Goal: Information Seeking & Learning: Learn about a topic

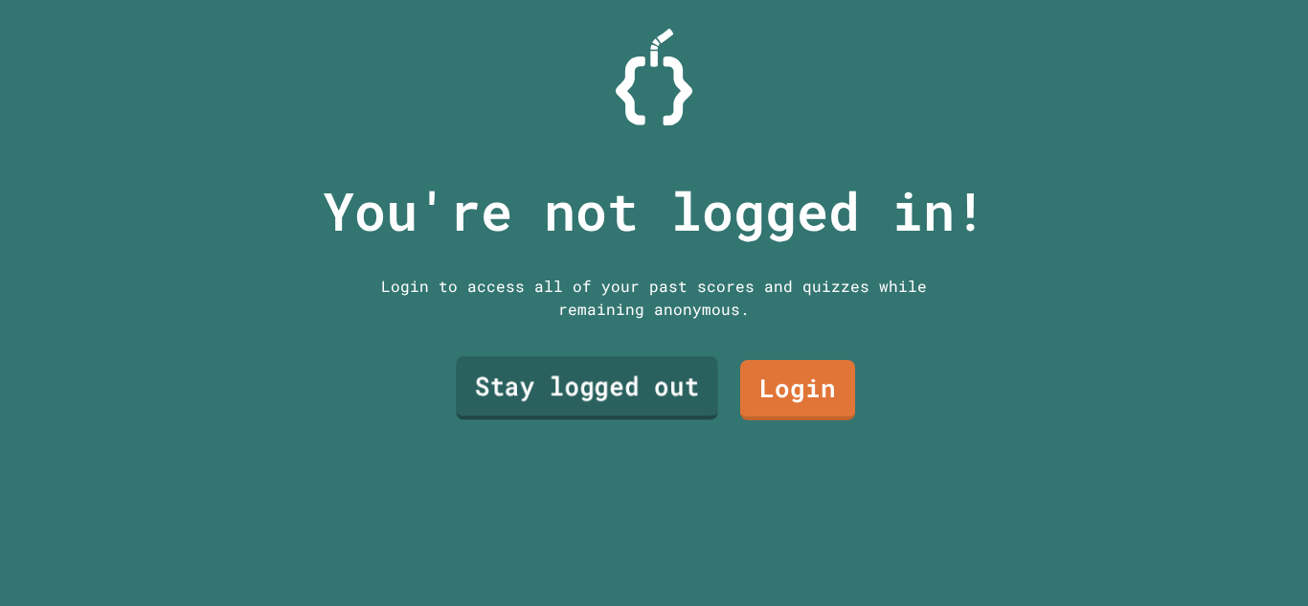
click at [673, 398] on link "Stay logged out" at bounding box center [587, 388] width 262 height 63
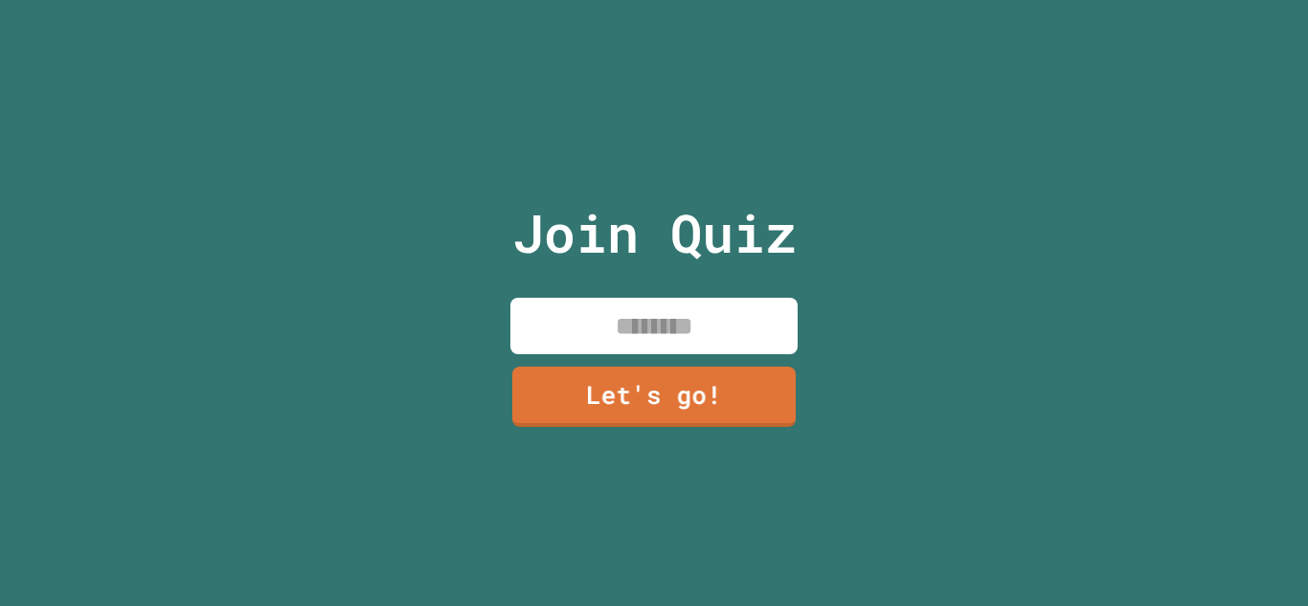
click at [635, 330] on input at bounding box center [653, 326] width 287 height 56
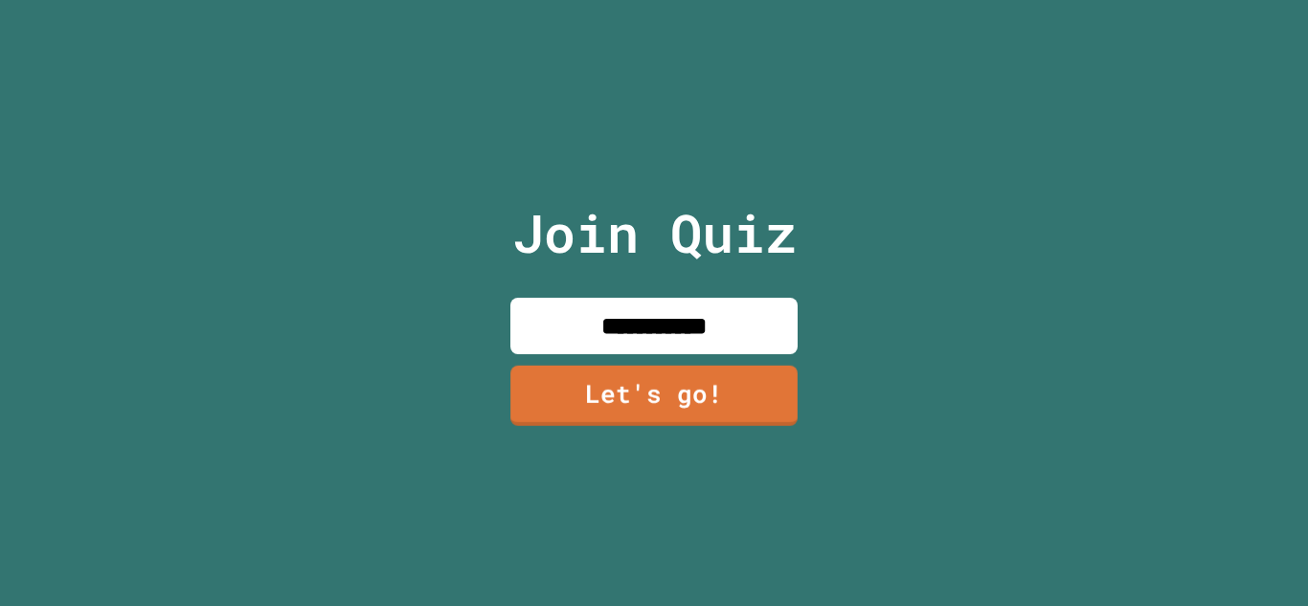
click at [665, 336] on input "**********" at bounding box center [653, 326] width 287 height 56
type input "**********"
click at [690, 367] on link "Let's go!" at bounding box center [653, 396] width 287 height 60
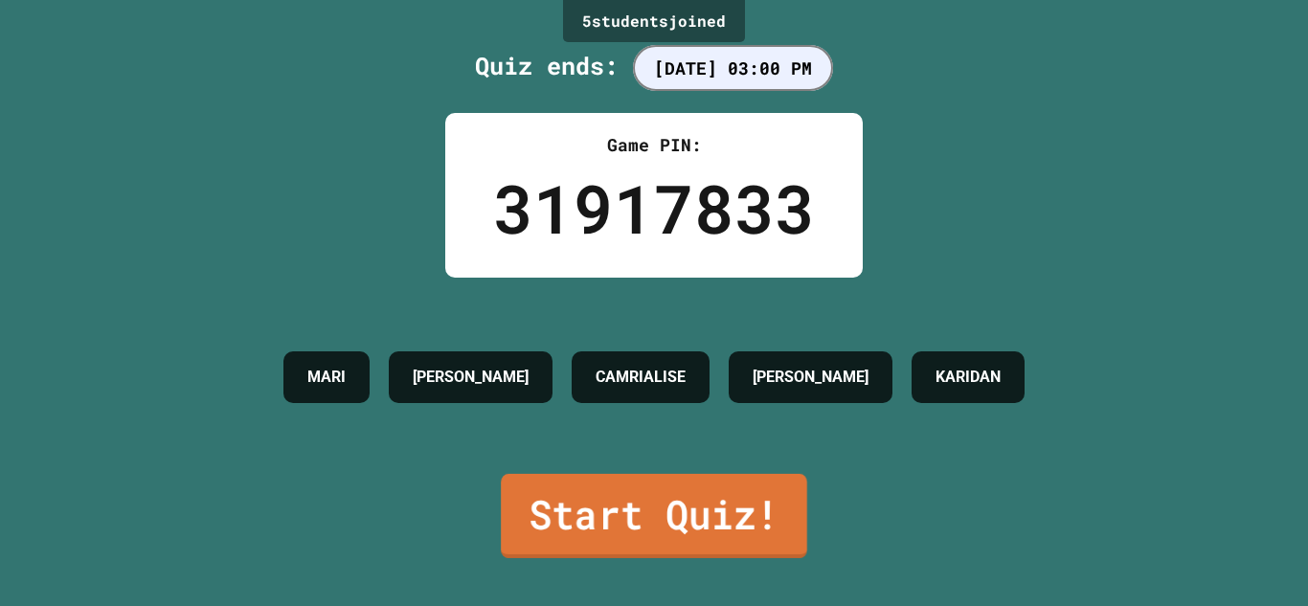
click at [715, 517] on link "Start Quiz!" at bounding box center [654, 516] width 306 height 84
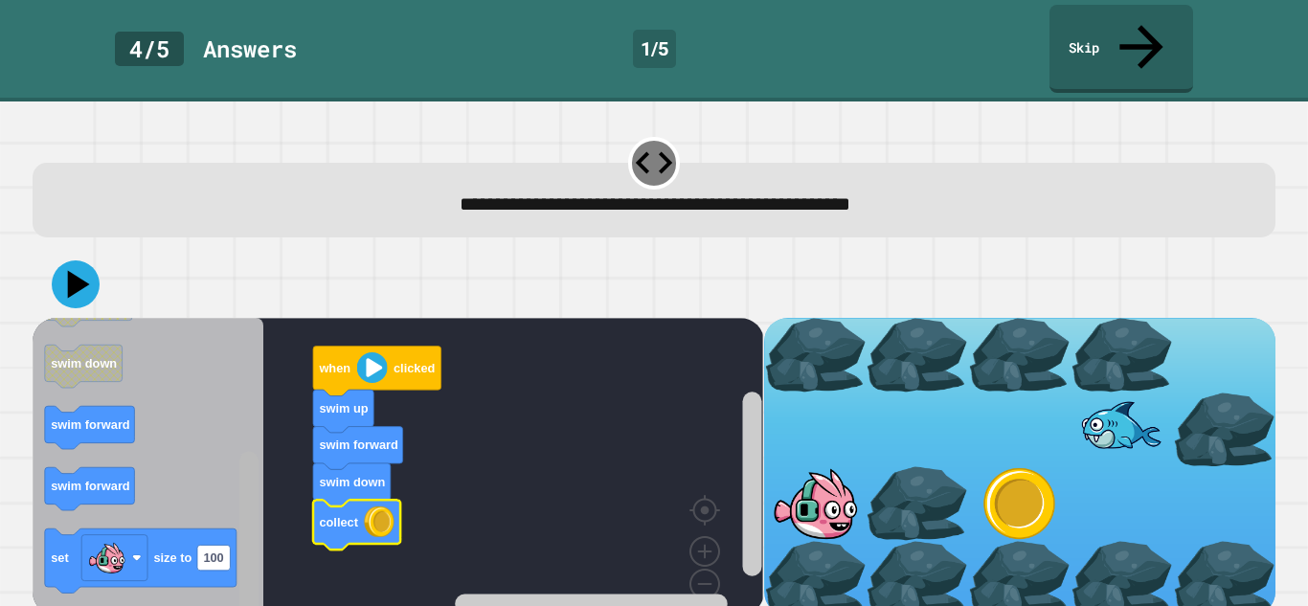
click at [251, 525] on rect "Blockly Workspace" at bounding box center [248, 540] width 19 height 179
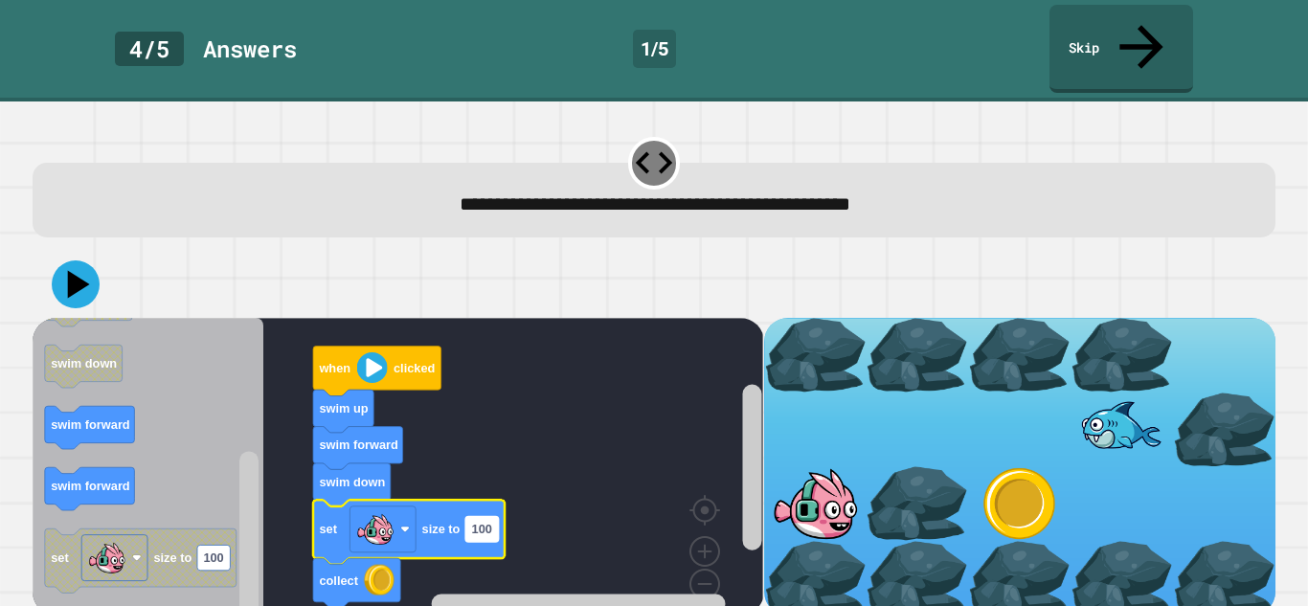
click at [477, 522] on text "100" at bounding box center [482, 529] width 20 height 14
type input "*"
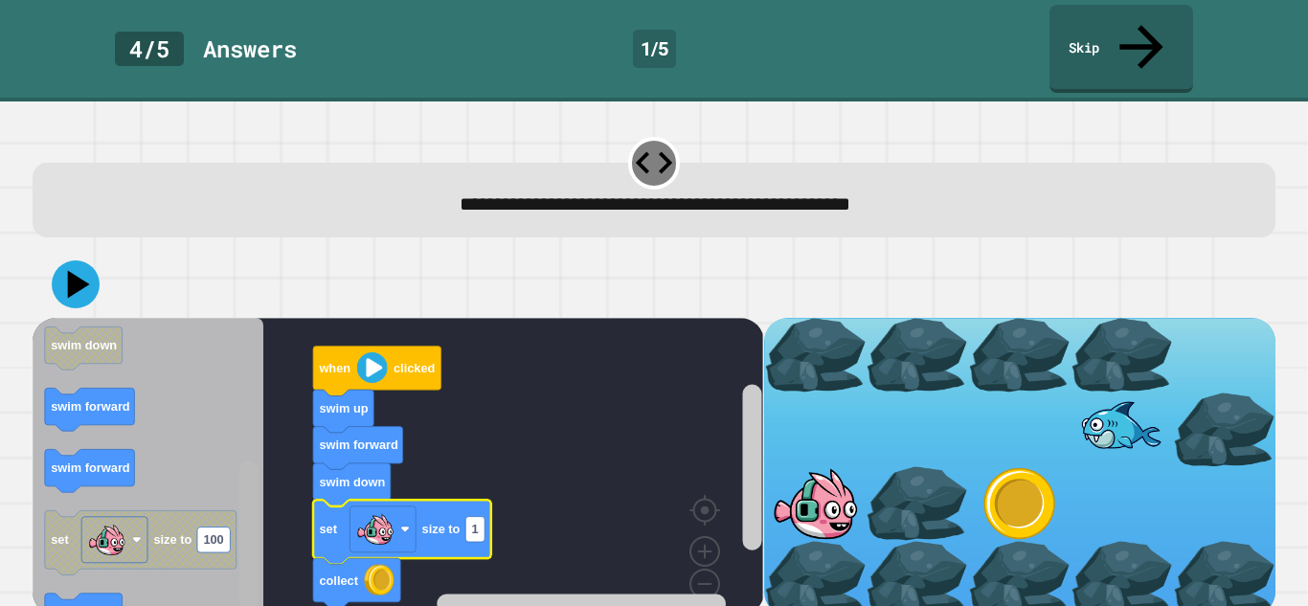
click at [234, 593] on div "when clicked swim up swim forward swim down set size to 1 collect when clicked …" at bounding box center [398, 467] width 730 height 298
click at [60, 256] on icon at bounding box center [75, 284] width 57 height 57
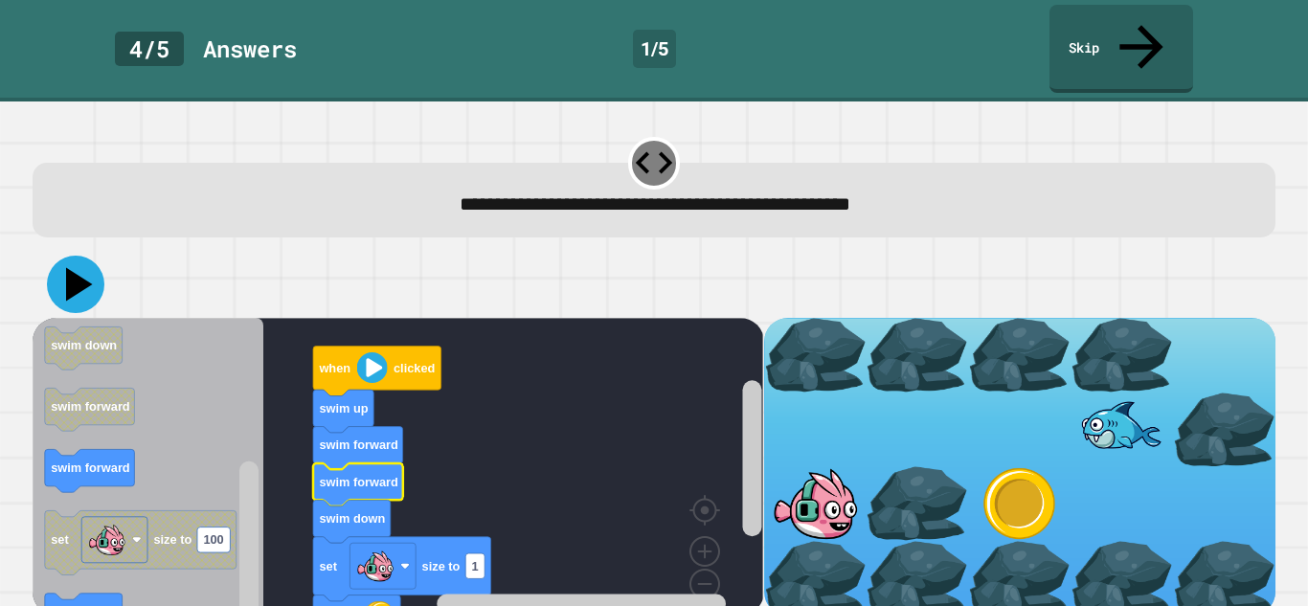
click at [90, 256] on icon at bounding box center [75, 284] width 57 height 57
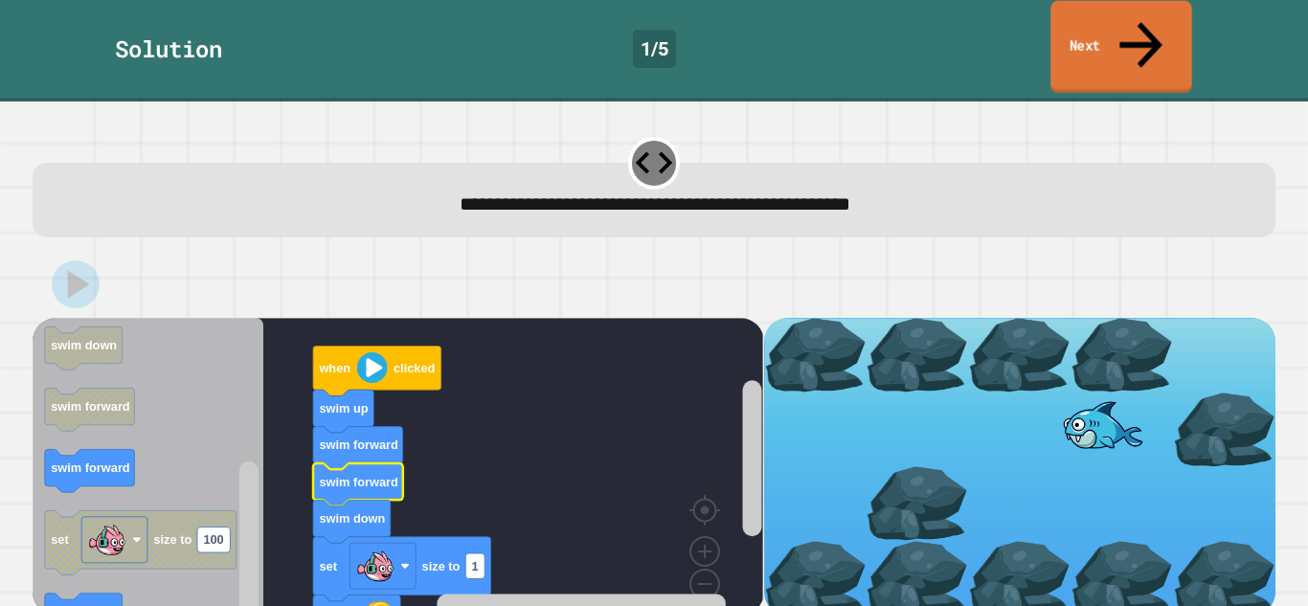
click at [1150, 3] on link "Next" at bounding box center [1121, 47] width 142 height 93
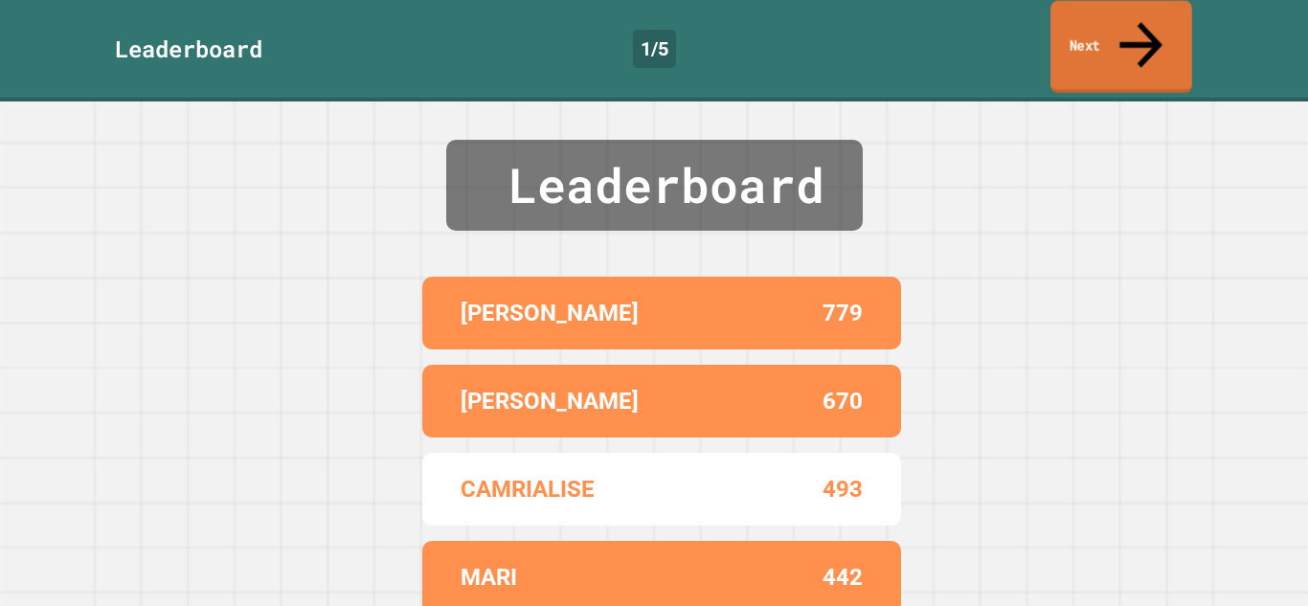
click at [1078, 18] on link "Next" at bounding box center [1121, 47] width 142 height 93
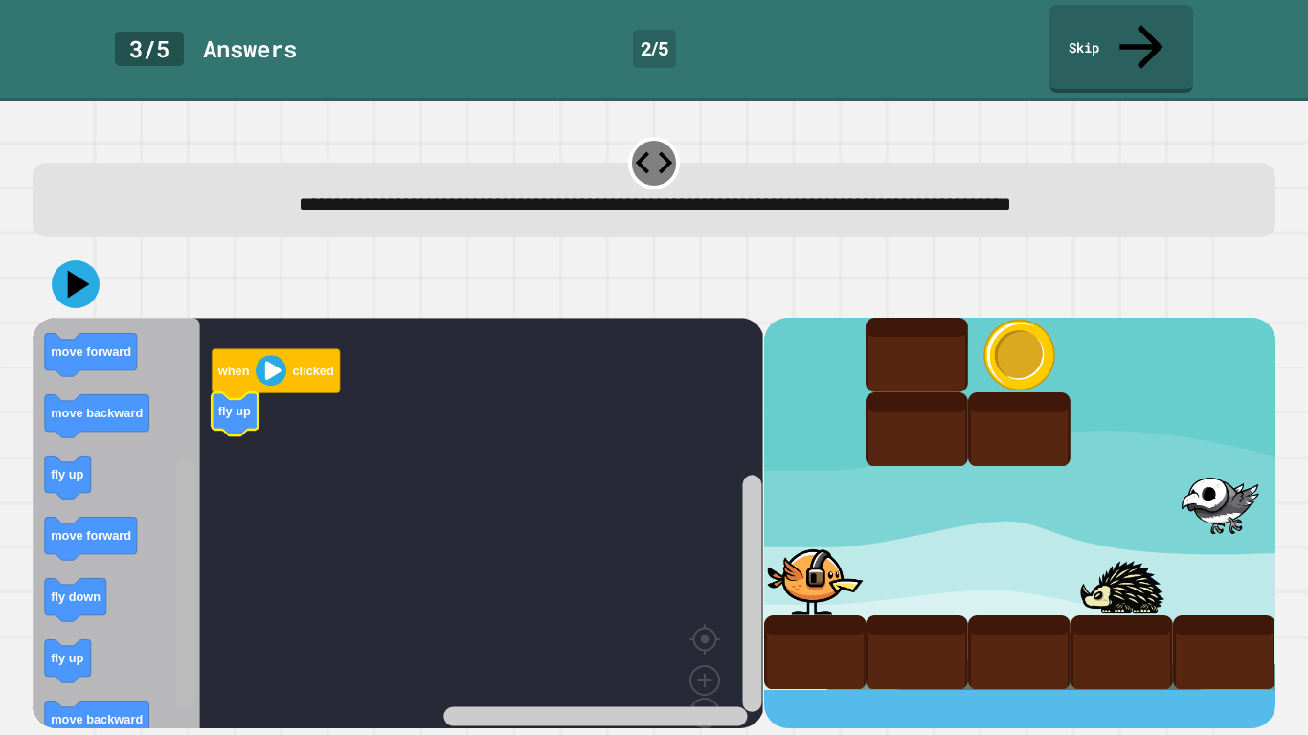
click at [168, 524] on div "when clicked fly up when clicked fly up fly down collect move forward move back…" at bounding box center [398, 523] width 730 height 411
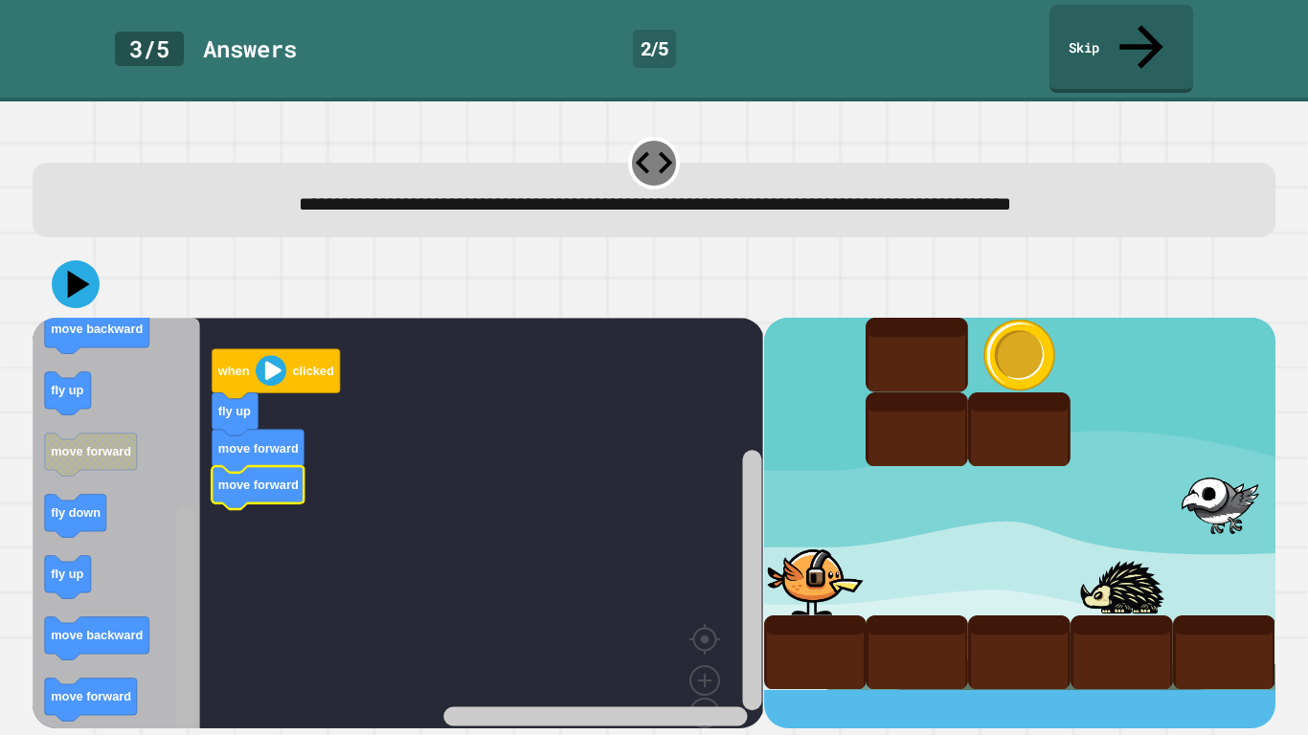
click at [167, 605] on div "when clicked fly up move forward move forward when clicked fly up fly down coll…" at bounding box center [398, 523] width 730 height 411
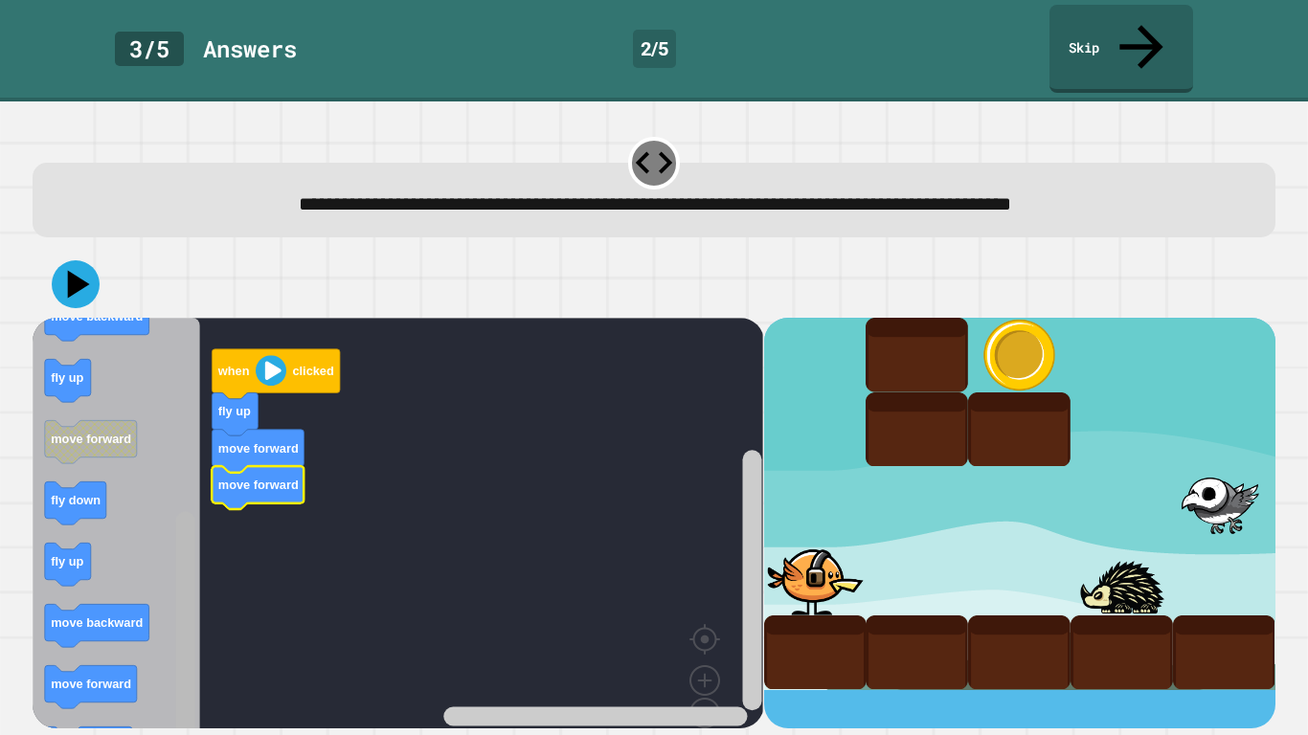
click at [182, 590] on rect "Blockly Workspace" at bounding box center [185, 637] width 19 height 251
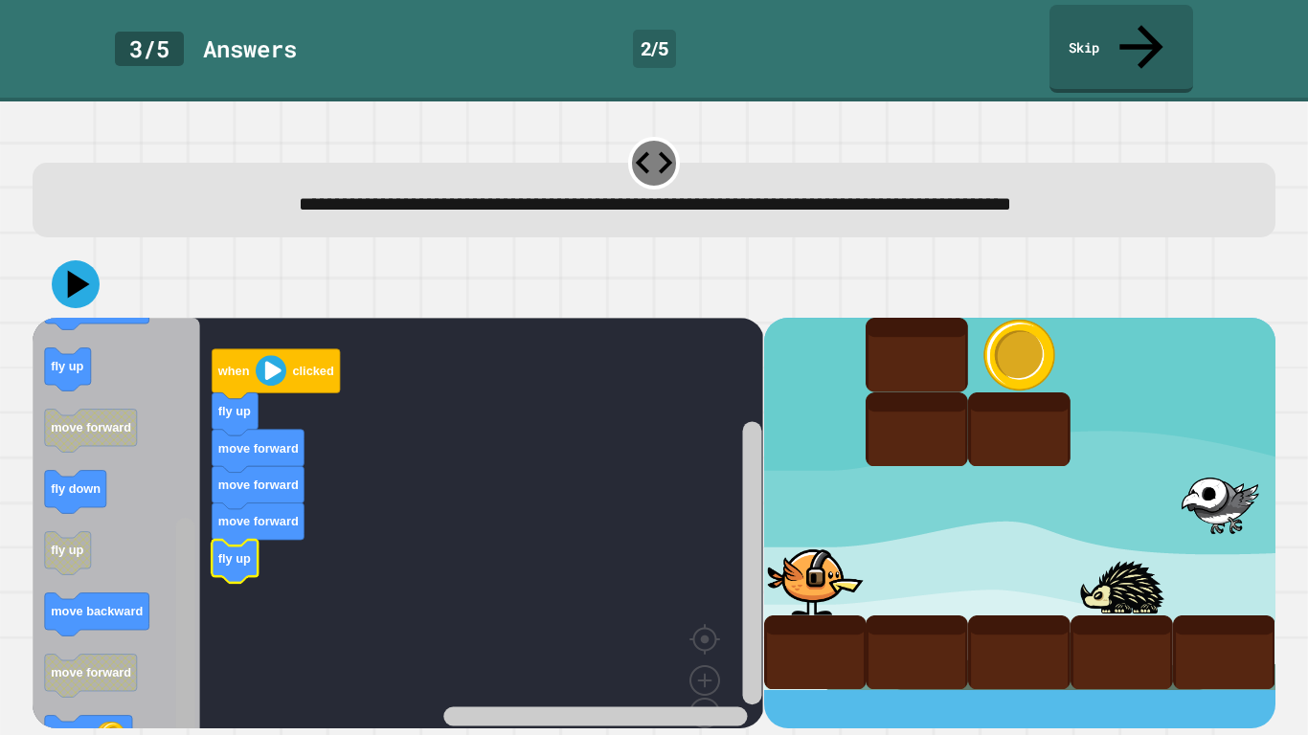
click at [243, 356] on div "when clicked fly up move forward move forward move forward fly up when clicked …" at bounding box center [398, 523] width 730 height 411
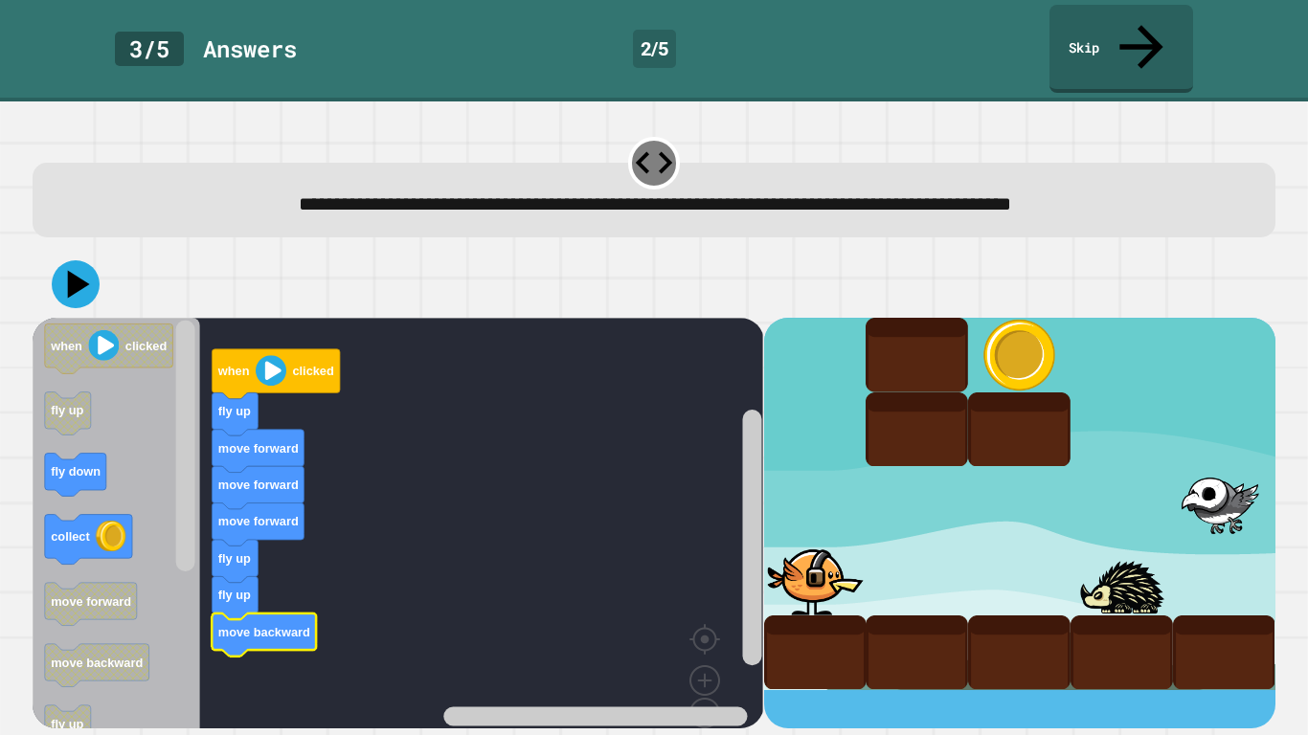
click at [91, 515] on icon "Blockly Workspace" at bounding box center [88, 540] width 87 height 50
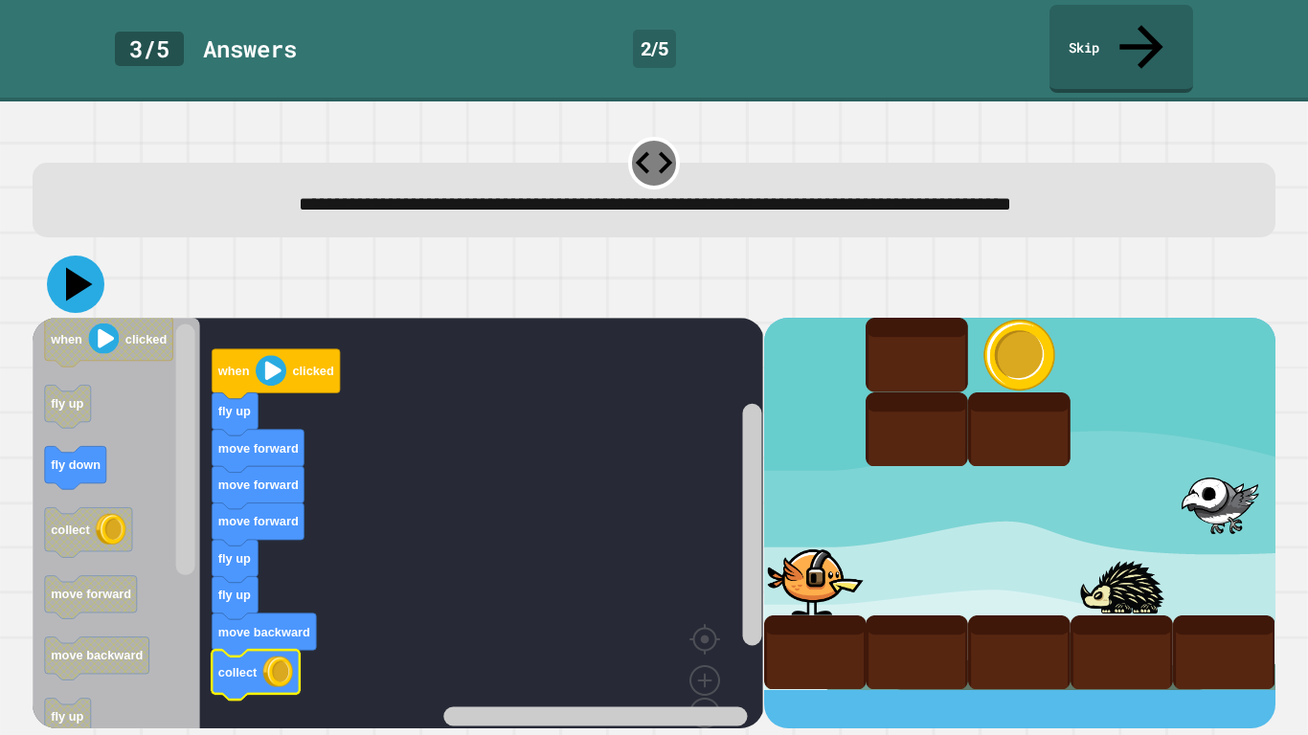
click at [84, 260] on icon at bounding box center [75, 284] width 57 height 57
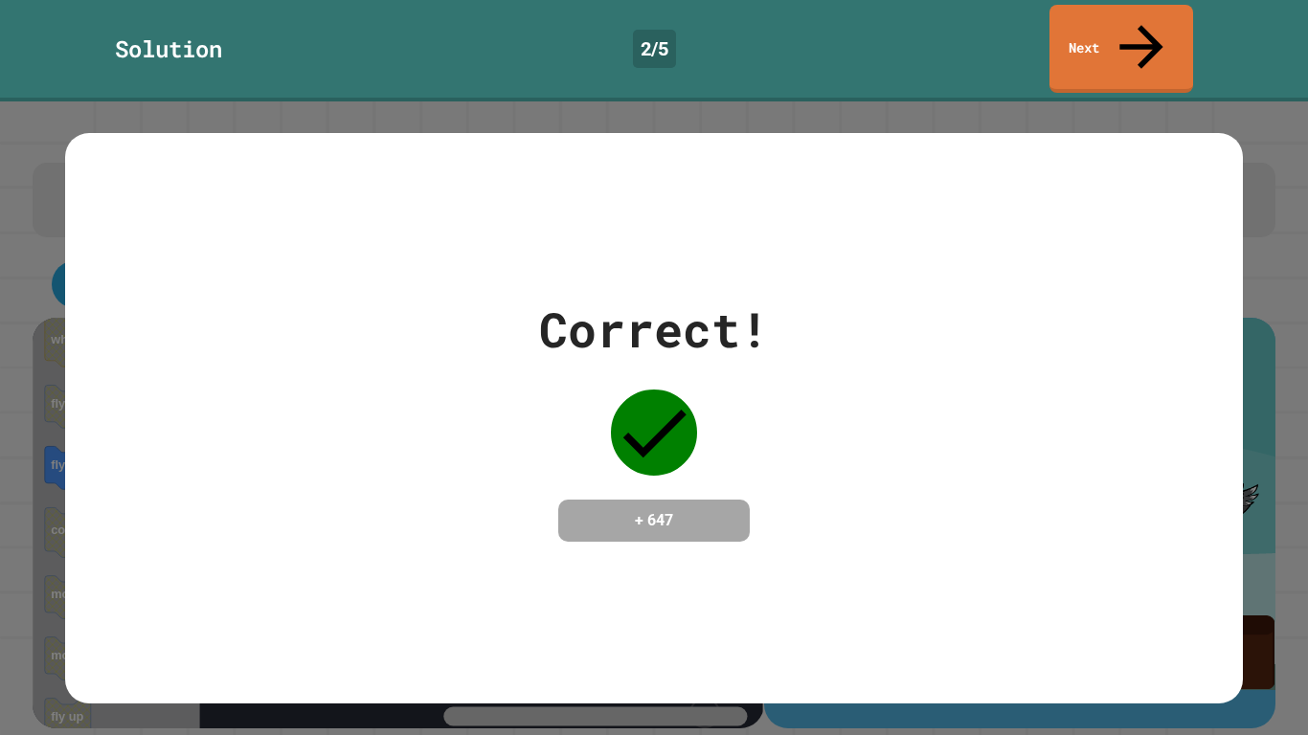
click at [815, 211] on div "Correct! + 647" at bounding box center [653, 418] width 1176 height 571
click at [1112, 35] on link "Next" at bounding box center [1120, 47] width 141 height 93
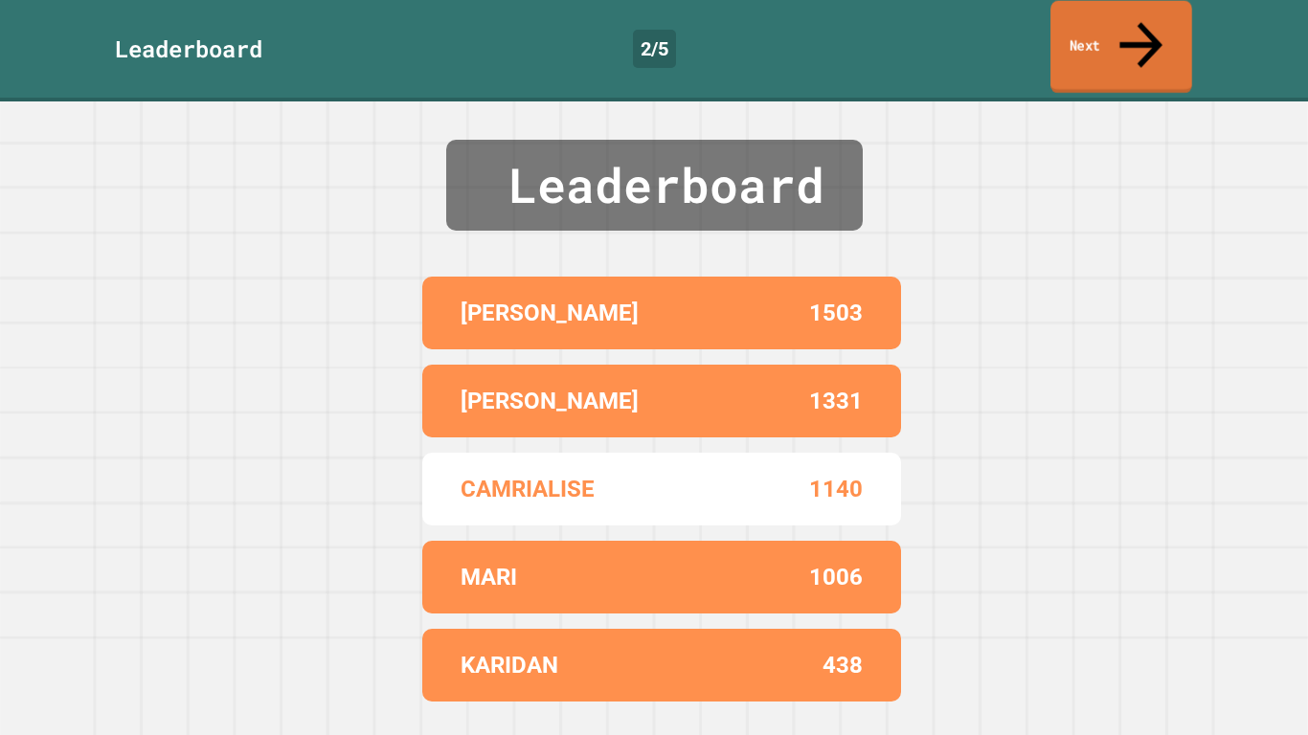
click at [1113, 40] on link "Next" at bounding box center [1121, 47] width 142 height 93
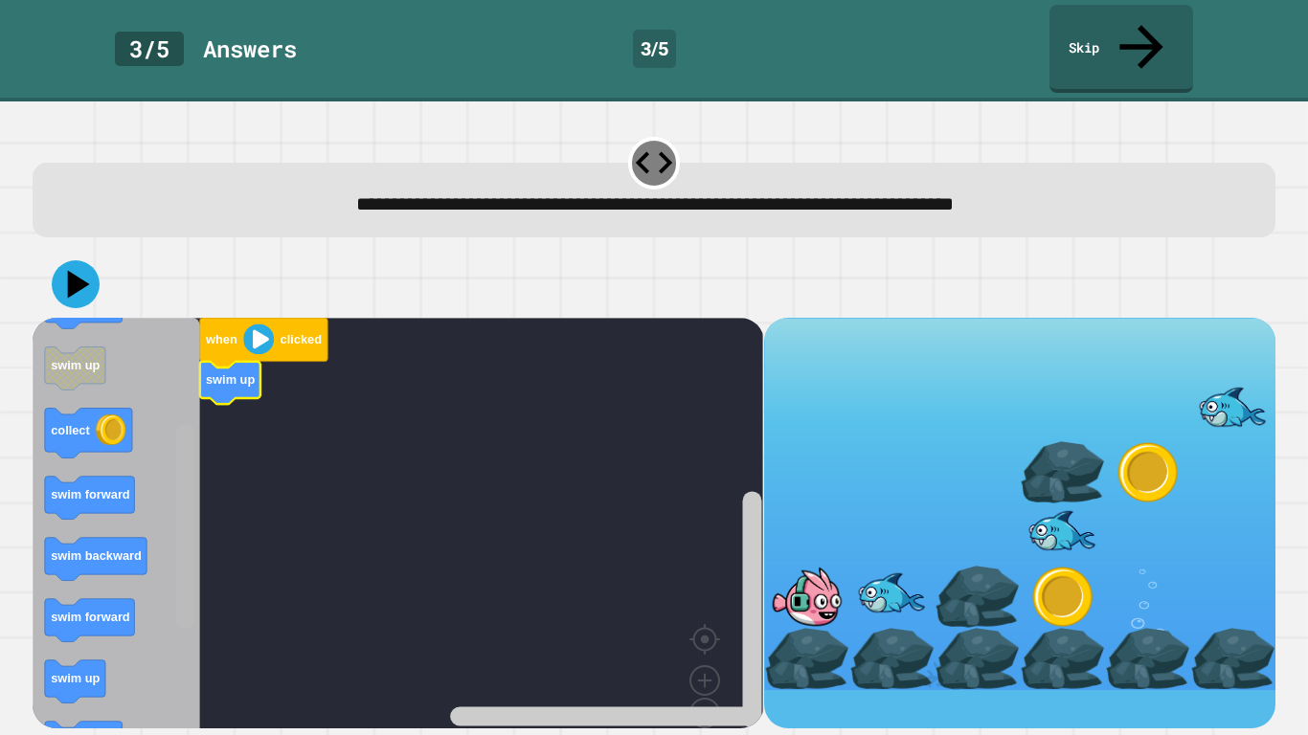
click at [177, 549] on rect "Blockly Workspace" at bounding box center [185, 525] width 19 height 205
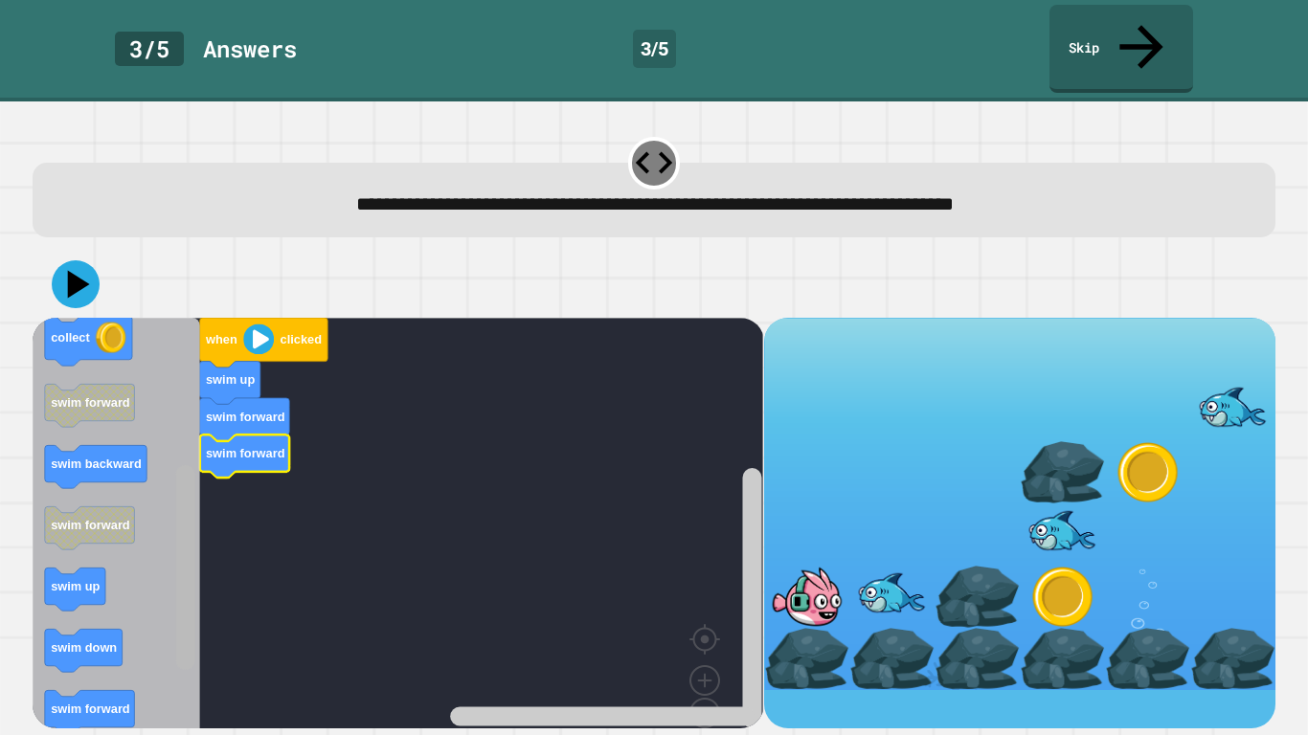
click at [179, 539] on rect "Blockly Workspace" at bounding box center [185, 567] width 19 height 205
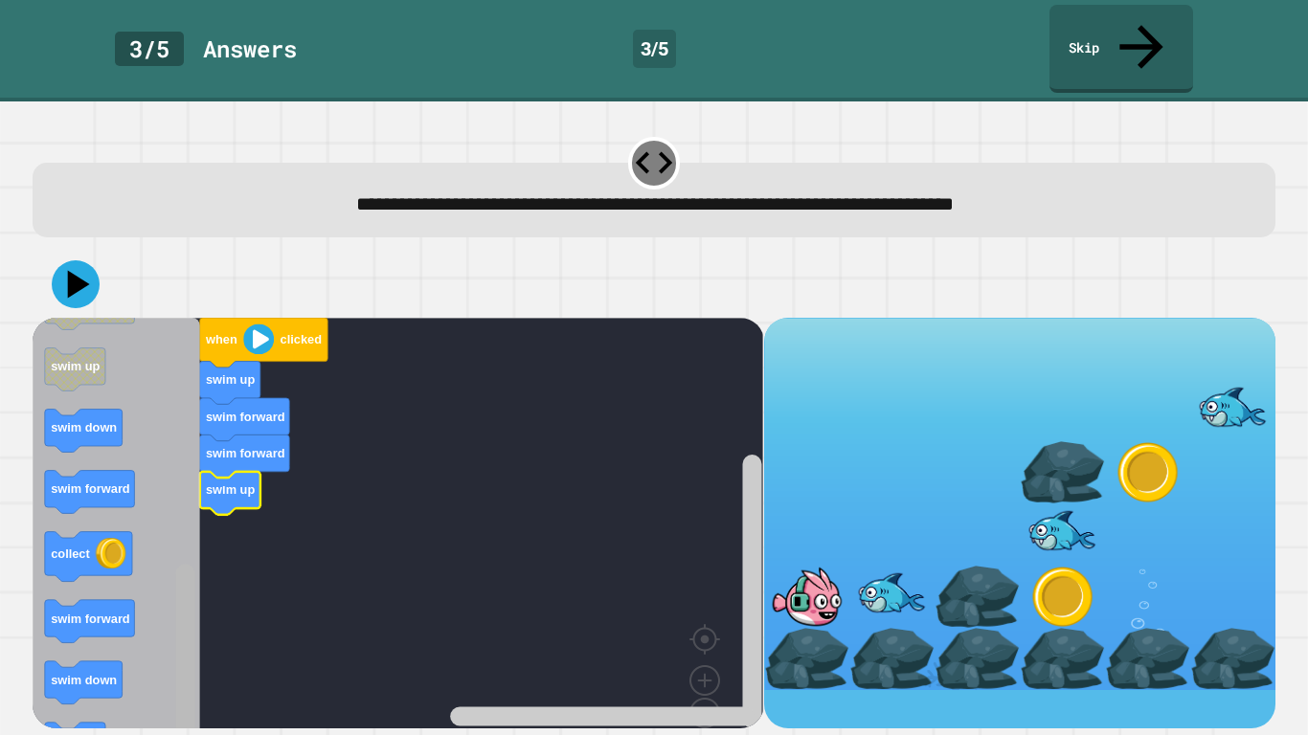
click at [169, 605] on div "when clicked swim up swim forward swim forward swim up when clicked swim down s…" at bounding box center [398, 523] width 730 height 411
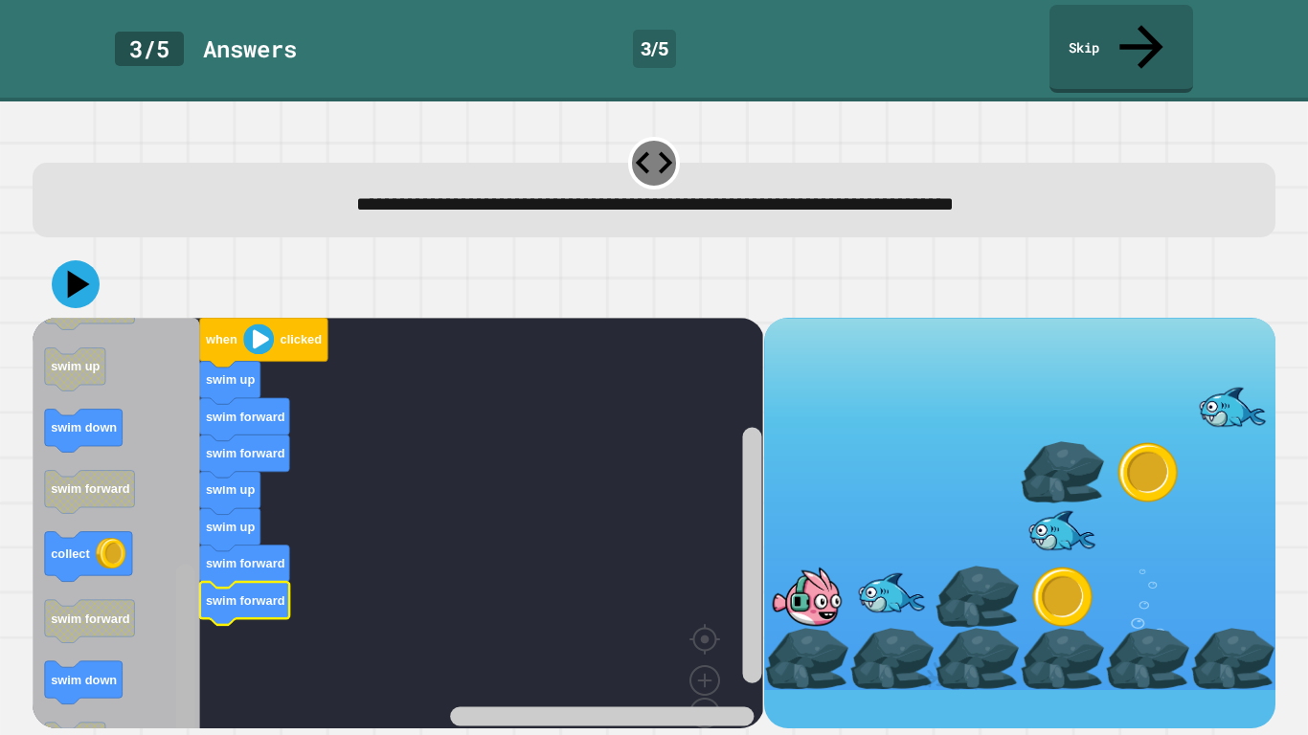
click at [196, 605] on g "Blockly Workspace" at bounding box center [185, 545] width 24 height 449
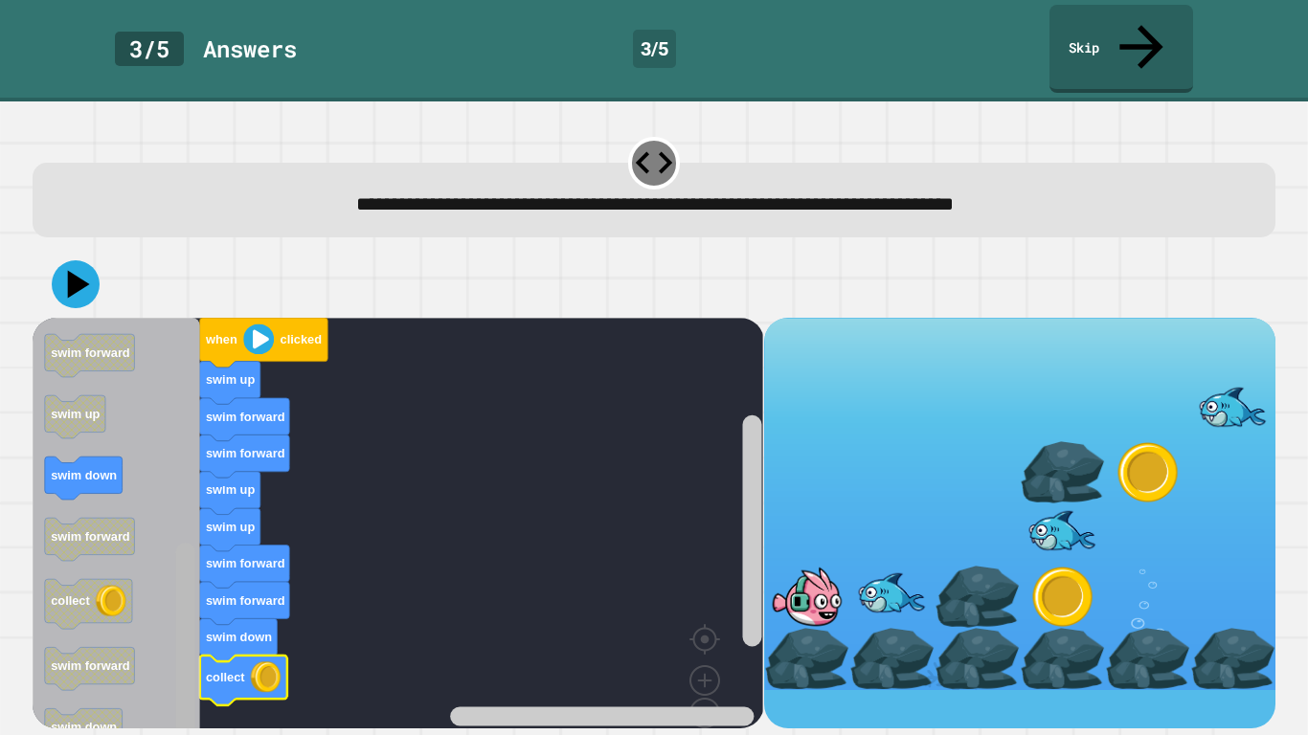
click at [173, 547] on icon "Blockly Workspace" at bounding box center [185, 545] width 24 height 449
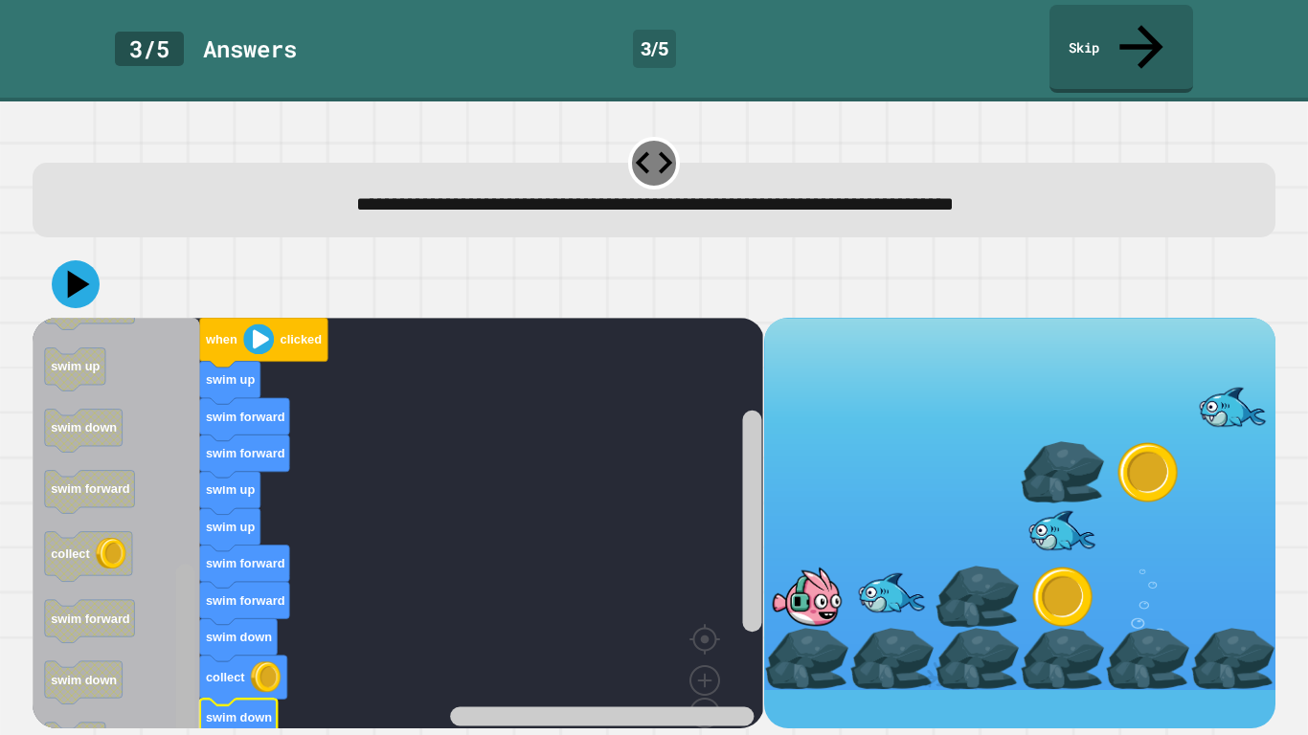
click at [180, 605] on rect "Blockly Workspace" at bounding box center [185, 667] width 19 height 205
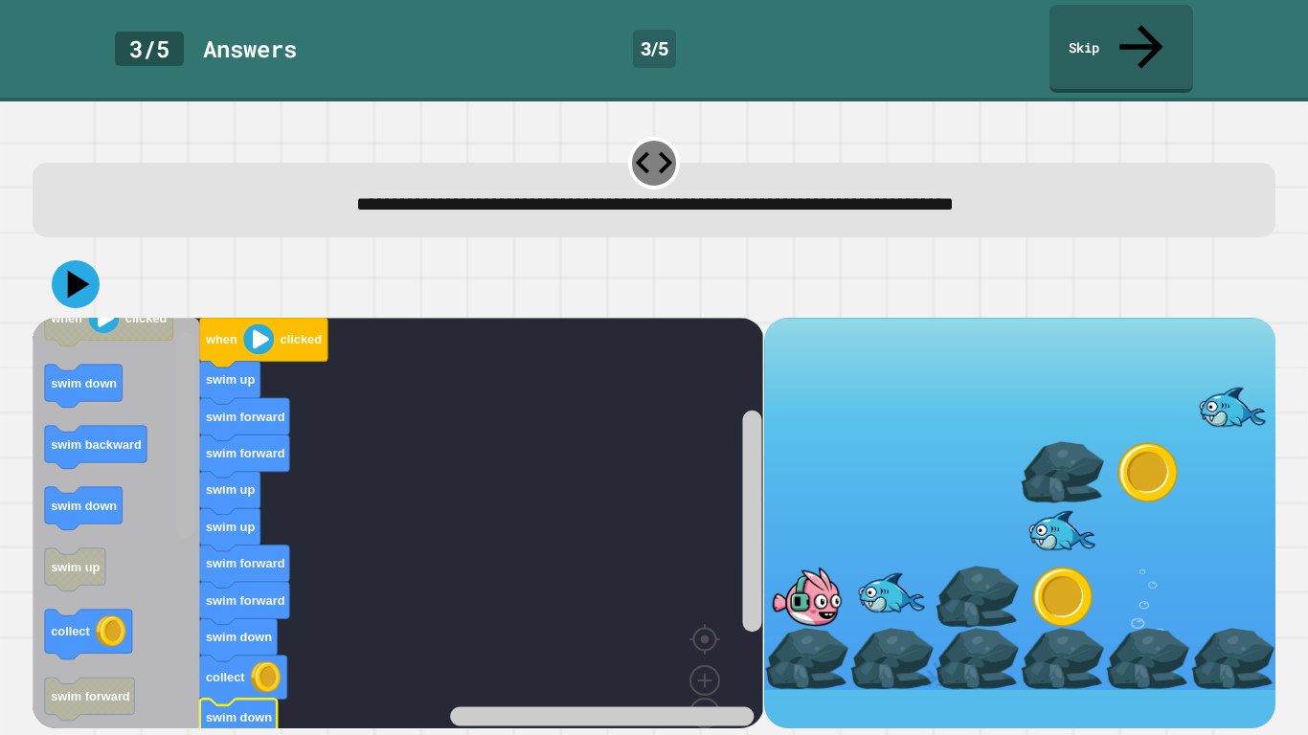
click at [159, 482] on div "when clicked swim up swim forward swim forward swim up swim up swim forward swi…" at bounding box center [398, 523] width 730 height 411
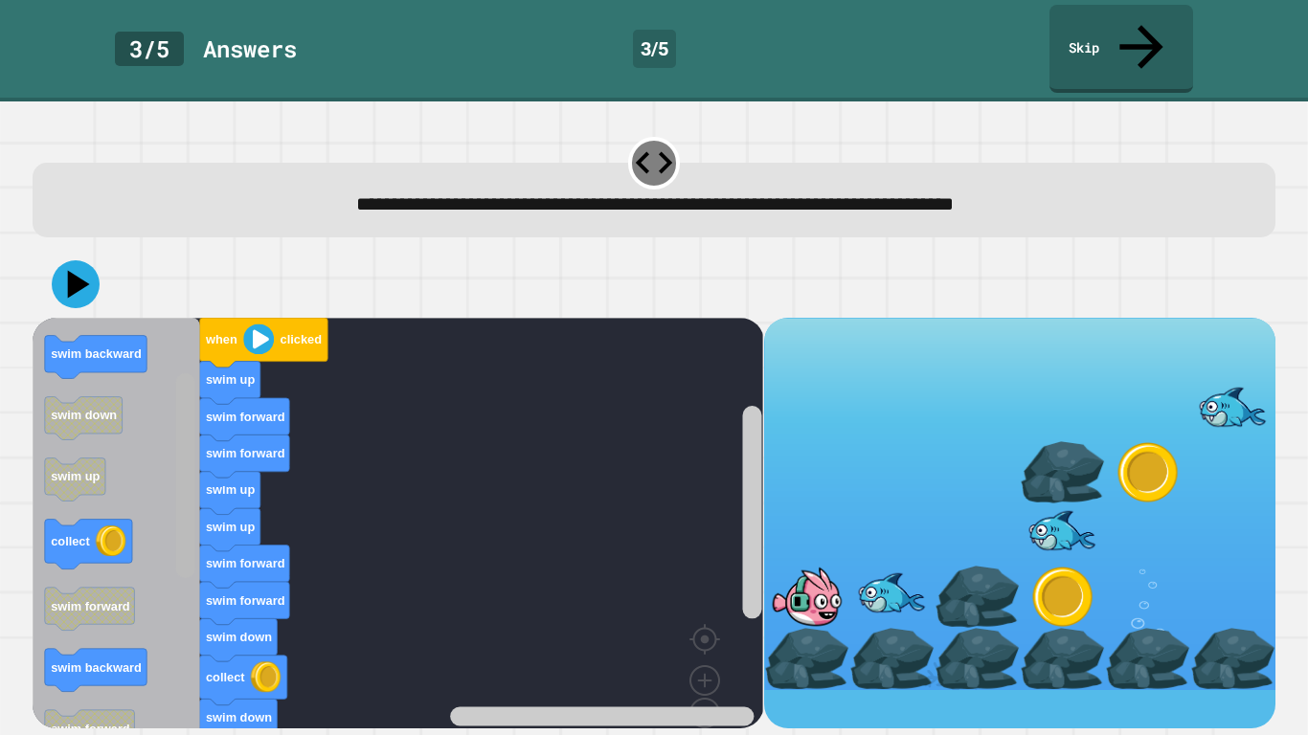
click at [188, 509] on rect "Blockly Workspace" at bounding box center [185, 475] width 19 height 205
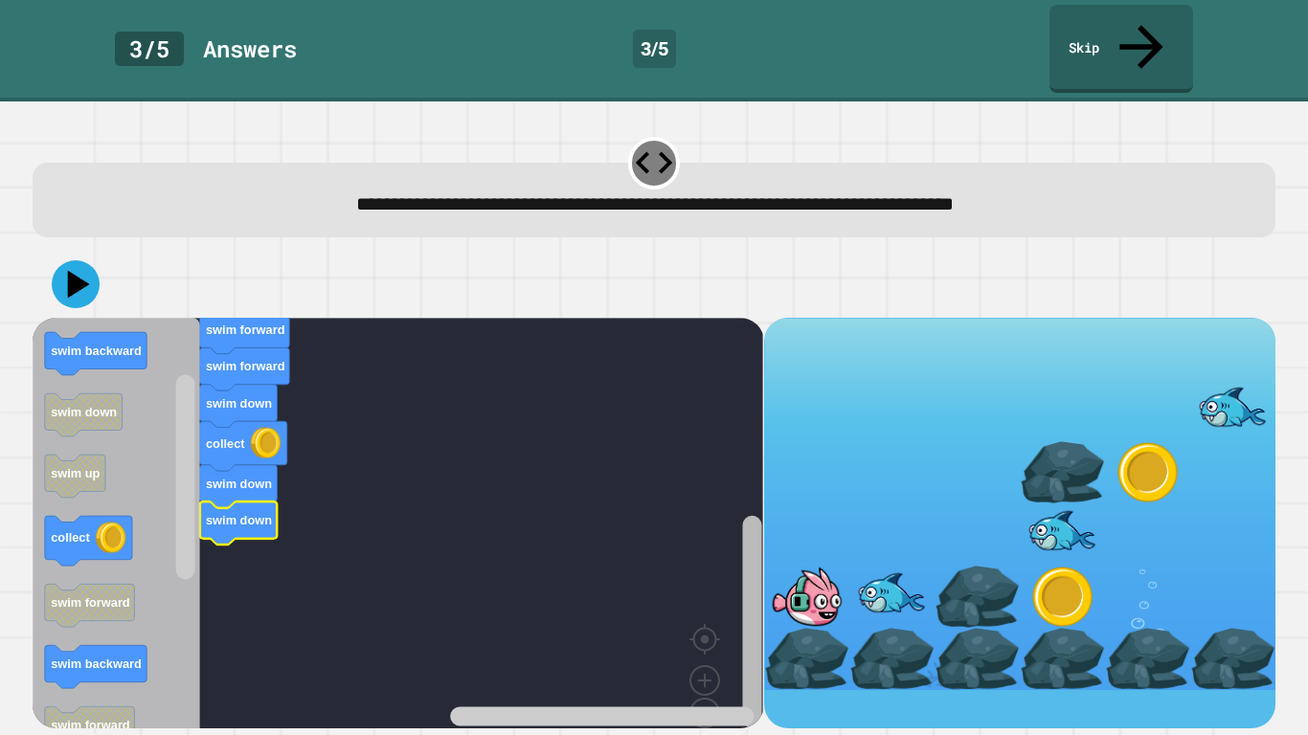
click at [751, 605] on rect "Blockly Workspace" at bounding box center [751, 622] width 19 height 213
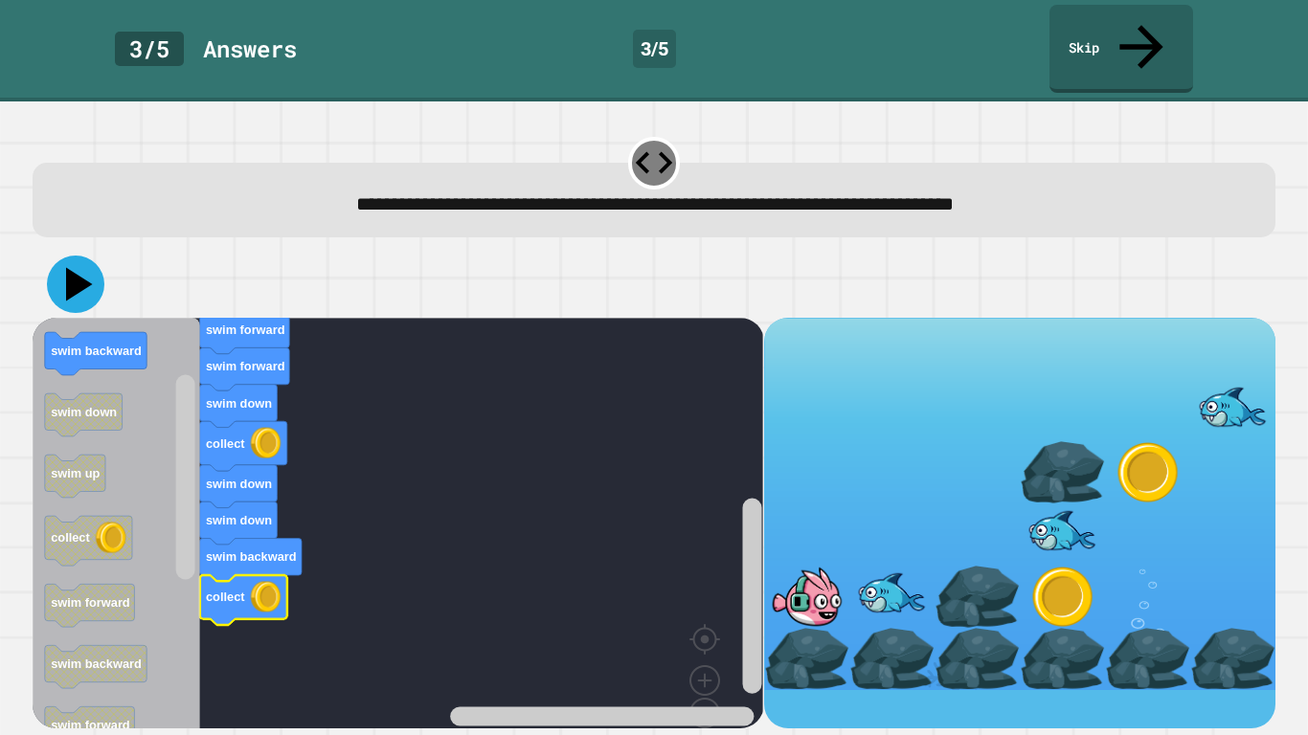
click at [81, 268] on icon at bounding box center [79, 285] width 27 height 34
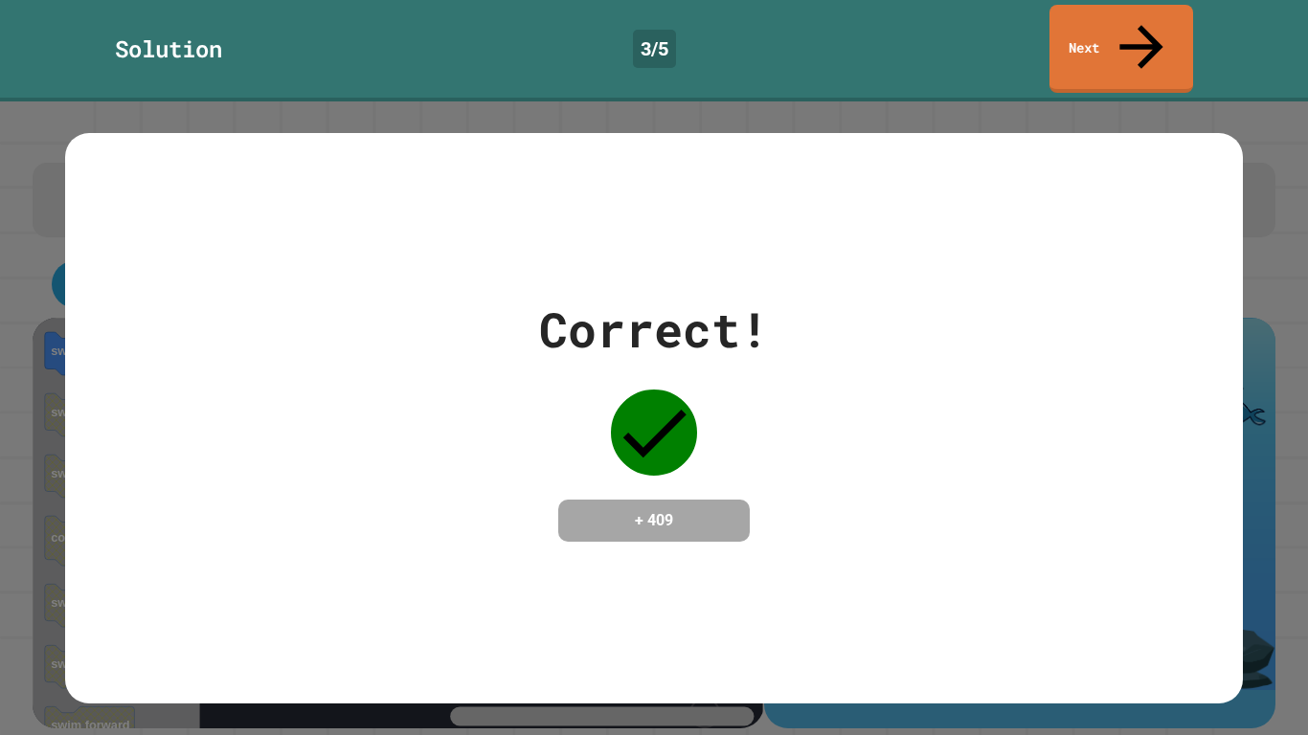
click at [951, 133] on div "Correct! + 409" at bounding box center [653, 418] width 1176 height 571
click at [1119, 43] on link "Next" at bounding box center [1121, 46] width 138 height 93
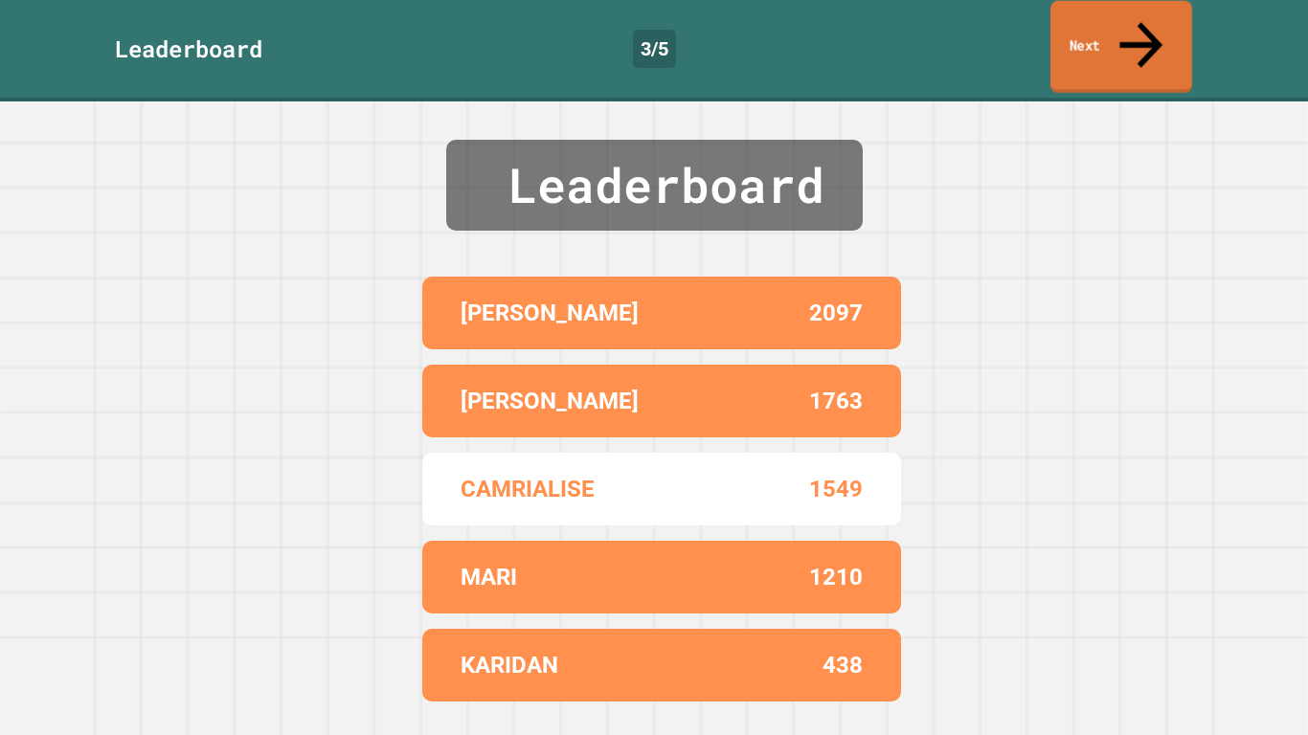
click at [1119, 39] on link "Next" at bounding box center [1121, 47] width 142 height 93
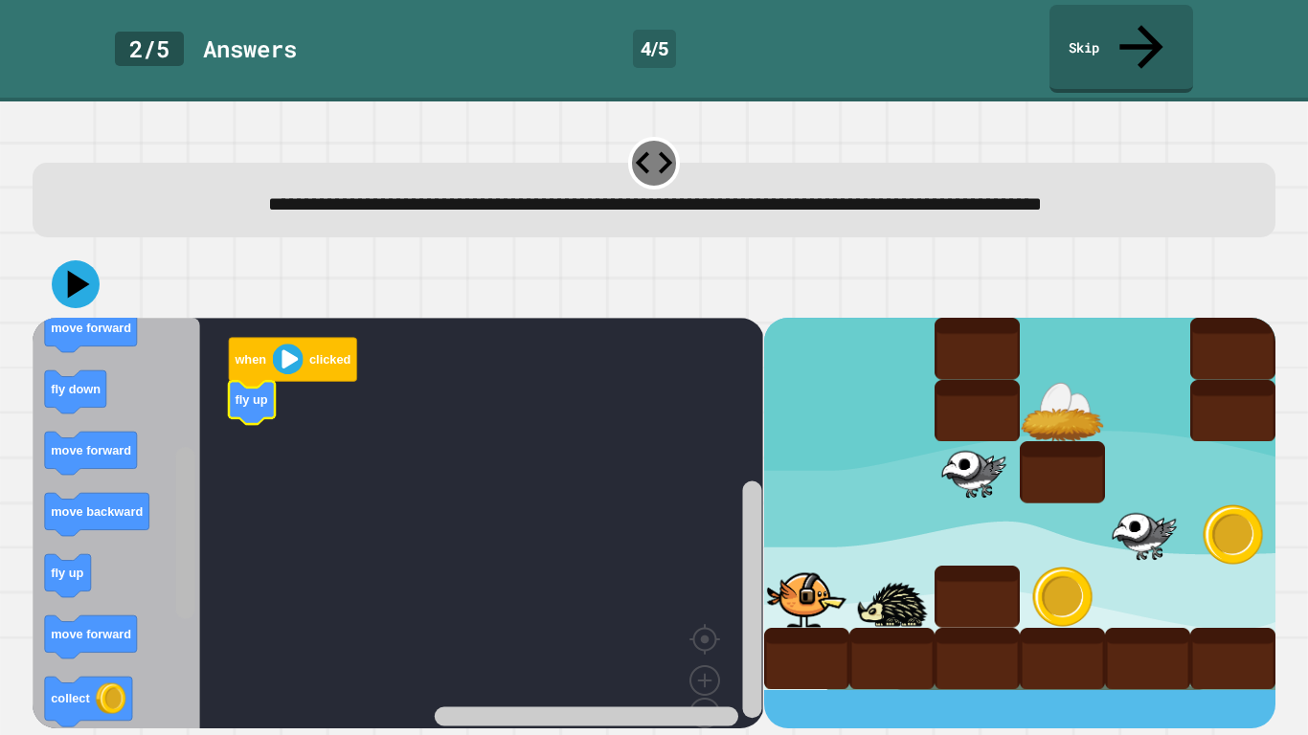
click at [183, 502] on rect "Blockly Workspace" at bounding box center [185, 533] width 19 height 172
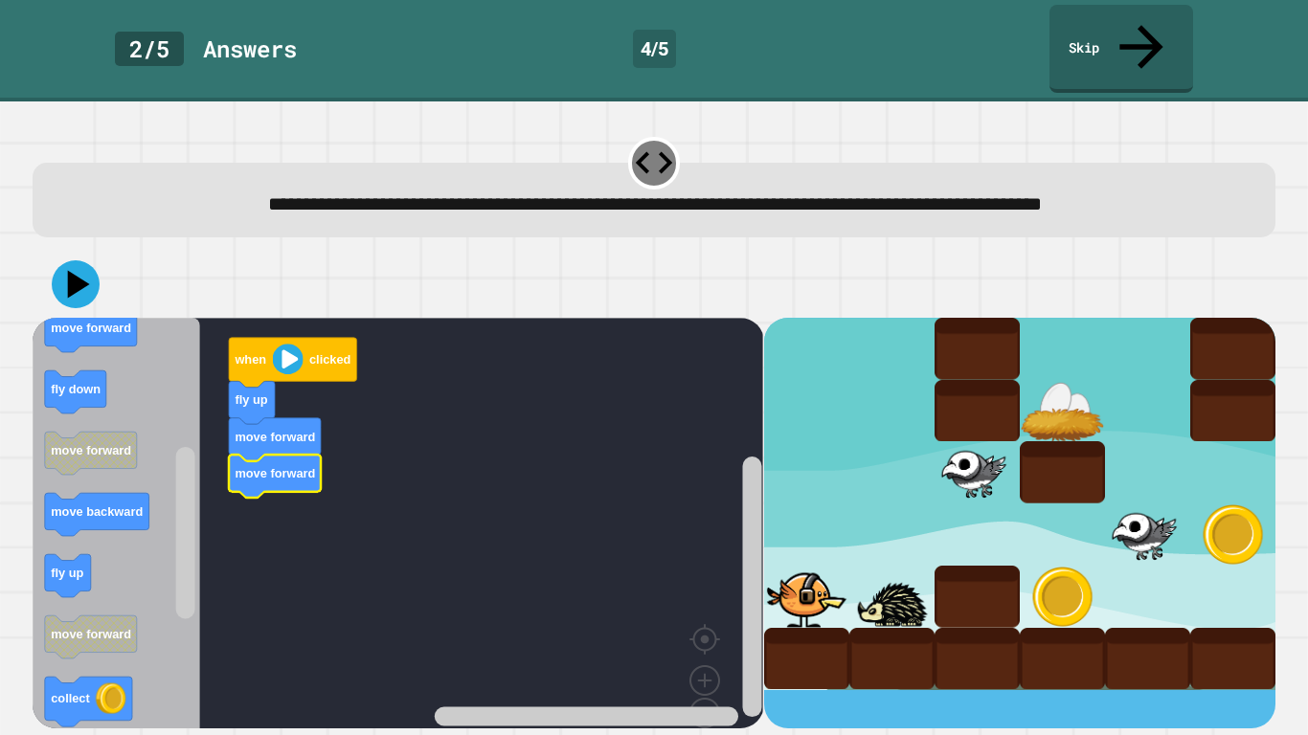
click at [169, 516] on icon "Blockly Workspace" at bounding box center [117, 545] width 168 height 454
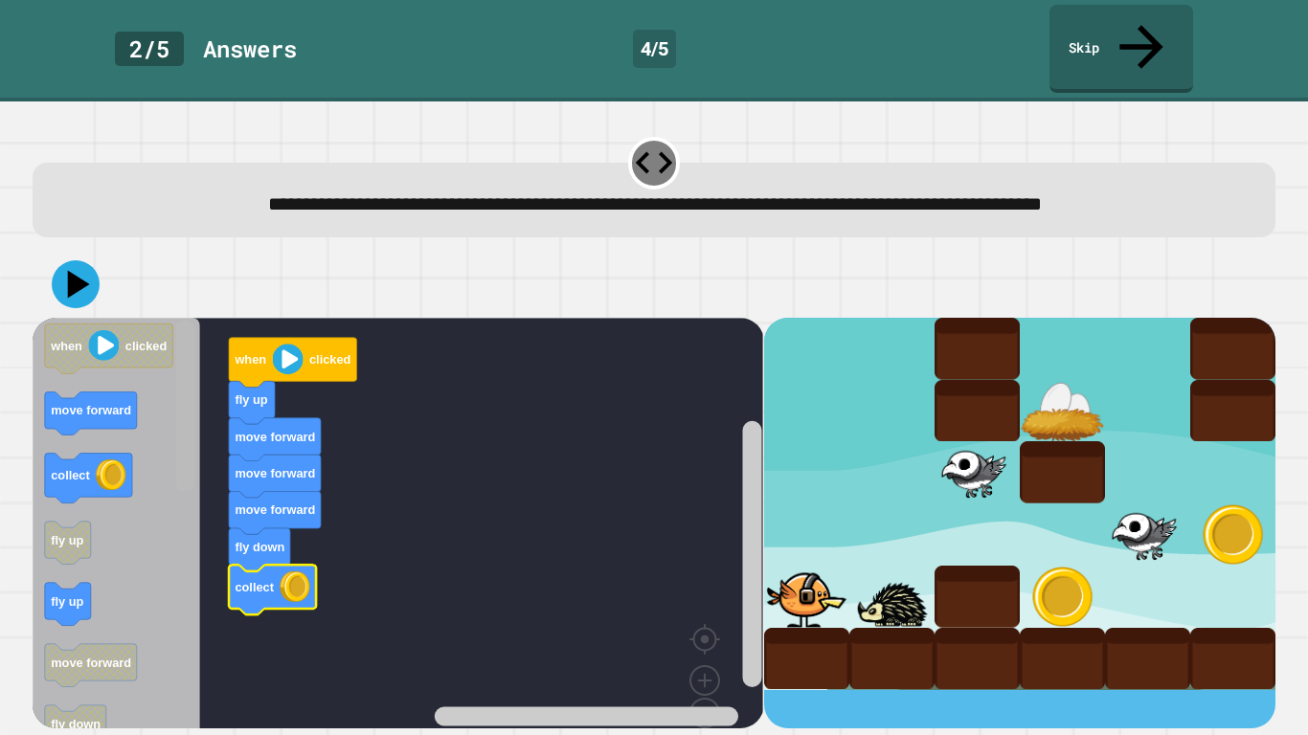
click at [267, 318] on div "when clicked fly up move forward move forward move forward fly down collect whe…" at bounding box center [398, 523] width 730 height 411
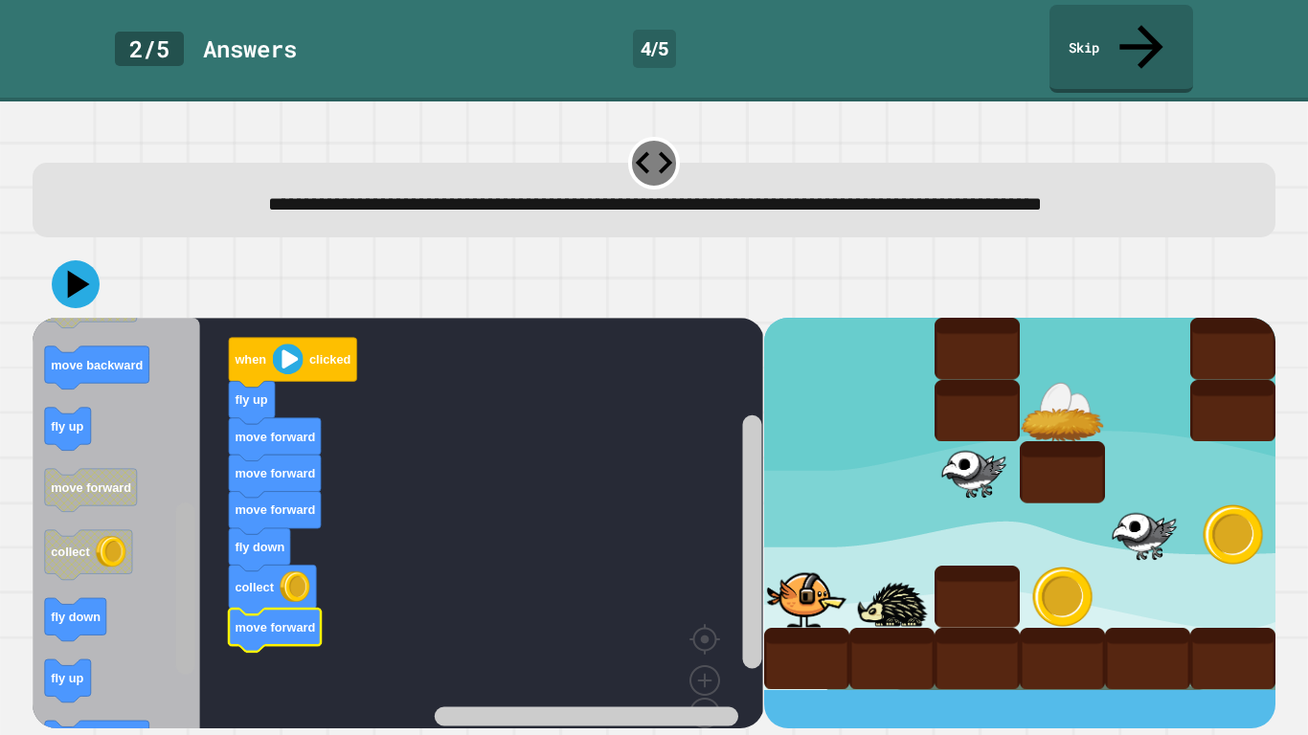
click at [182, 584] on rect "Blockly Workspace" at bounding box center [185, 589] width 19 height 172
click at [171, 605] on div "when clicked fly up move forward move forward move forward fly down collect mov…" at bounding box center [398, 523] width 730 height 411
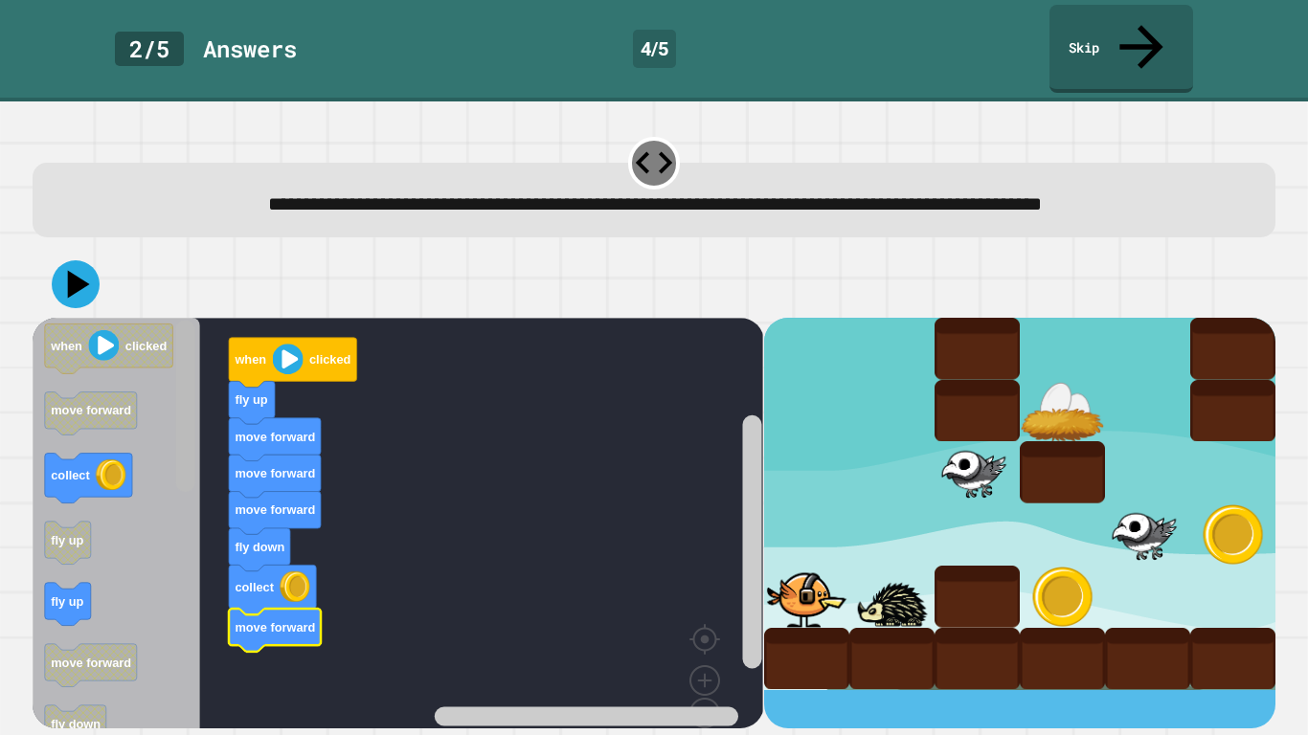
click at [145, 402] on div "when clicked fly up move forward move forward move forward fly down collect mov…" at bounding box center [398, 523] width 730 height 411
click at [140, 555] on icon "Blockly Workspace" at bounding box center [117, 545] width 168 height 454
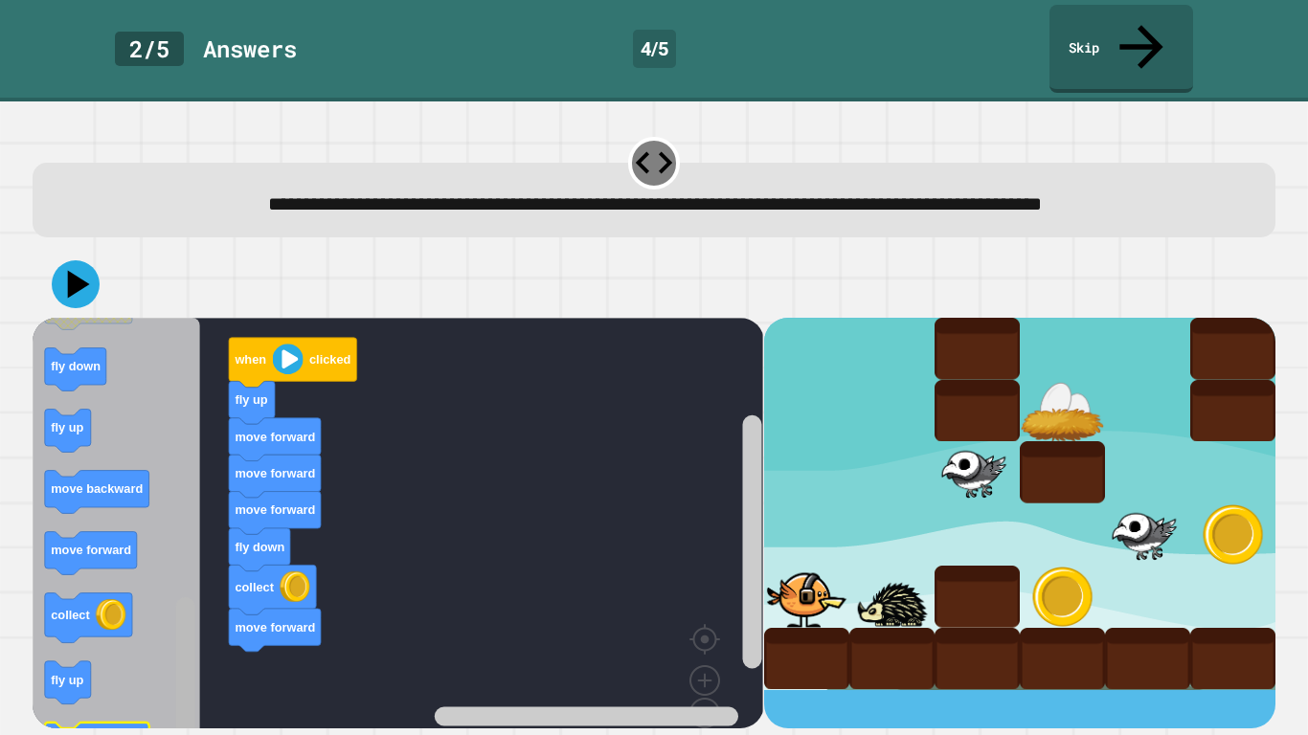
click at [146, 605] on div "when clicked fly up move forward move forward move forward fly down collect mov…" at bounding box center [398, 523] width 730 height 411
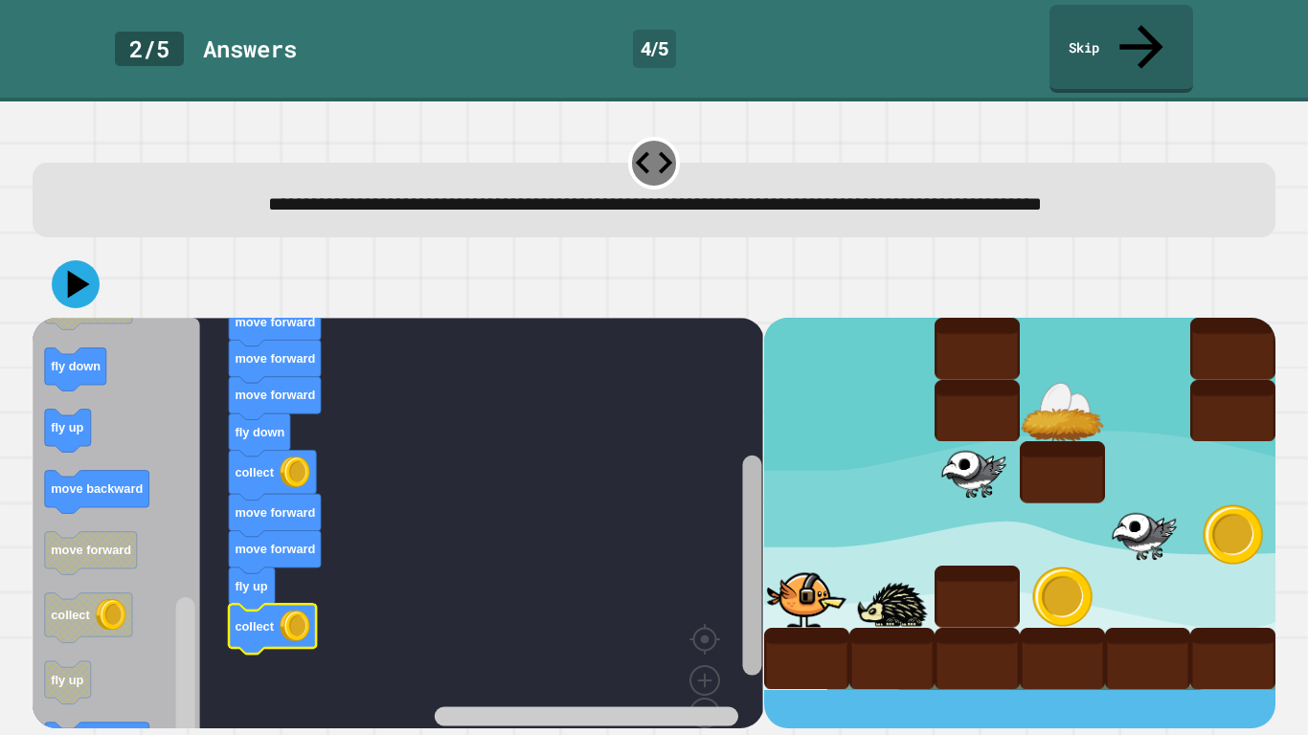
click at [733, 532] on div "when clicked fly up move forward move forward move forward fly down collect mov…" at bounding box center [398, 523] width 730 height 411
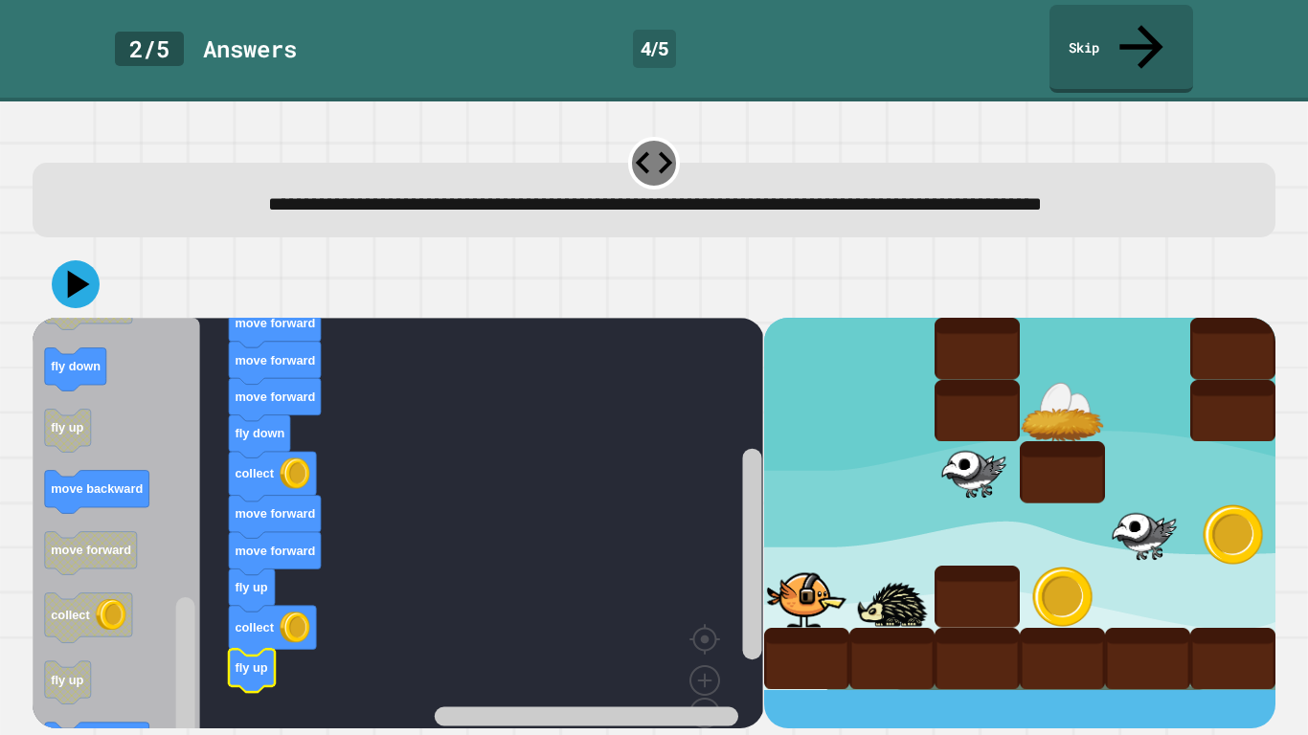
click at [101, 421] on icon "Blockly Workspace" at bounding box center [117, 545] width 168 height 454
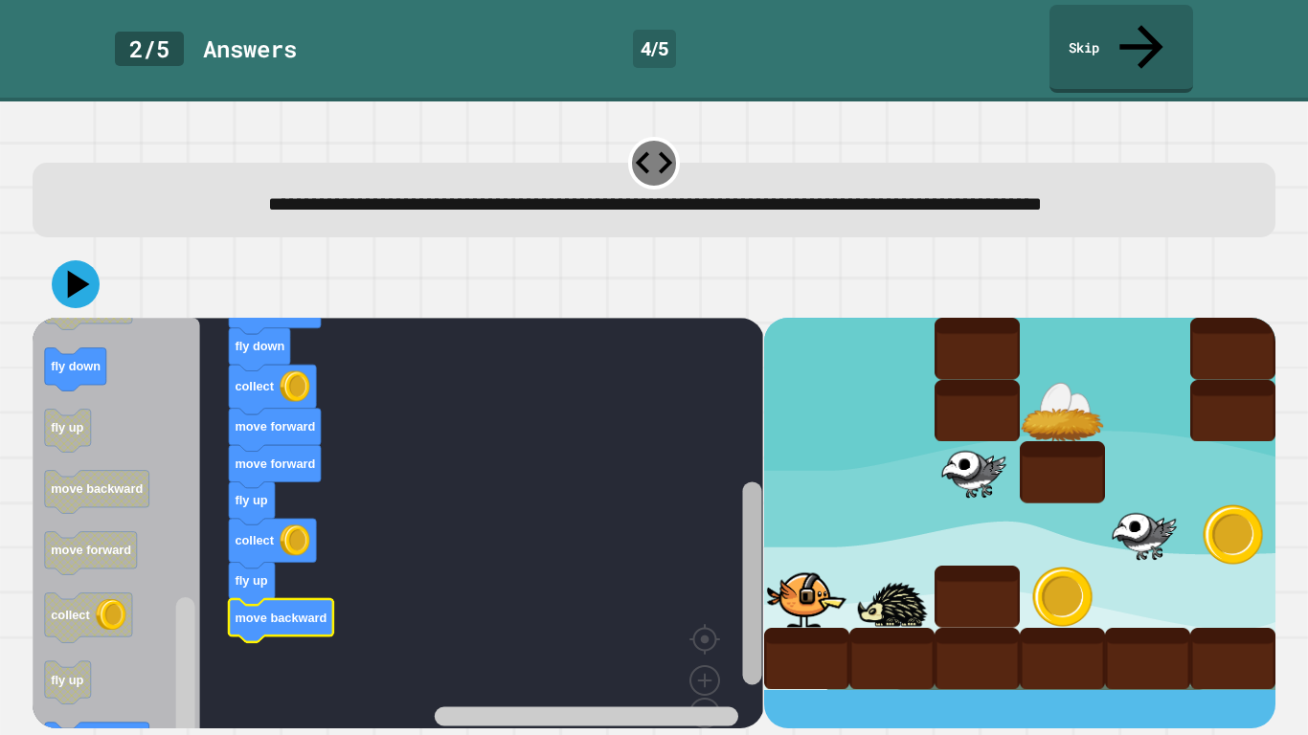
click at [747, 582] on rect "Blockly Workspace" at bounding box center [751, 583] width 19 height 203
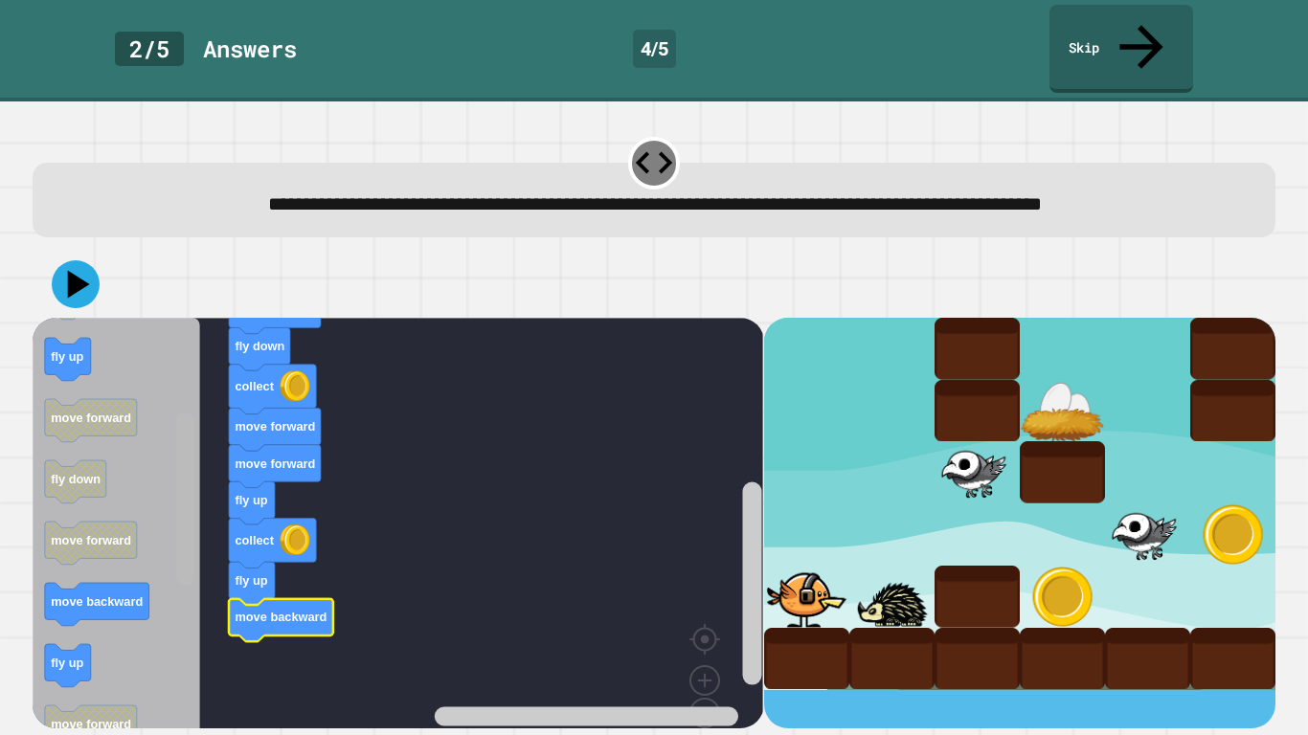
click at [194, 427] on g "Blockly Workspace" at bounding box center [185, 545] width 24 height 449
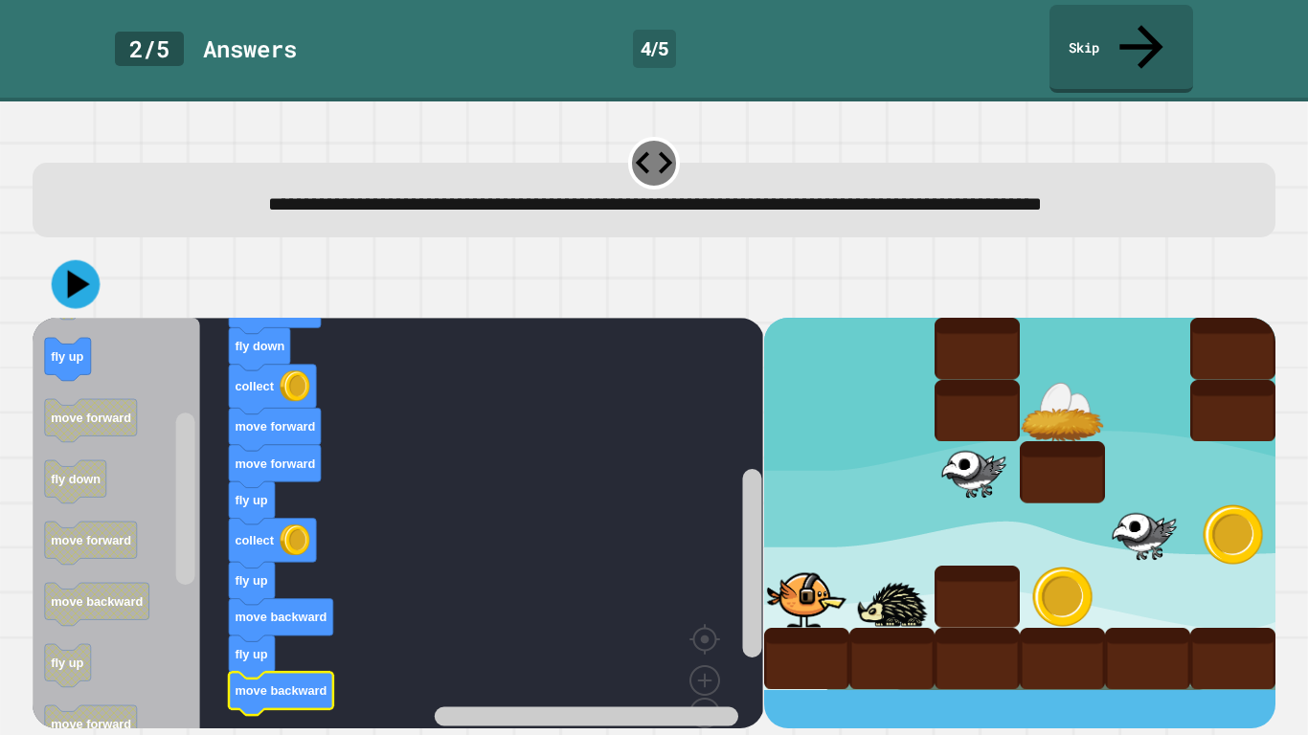
click at [89, 260] on icon at bounding box center [76, 284] width 49 height 49
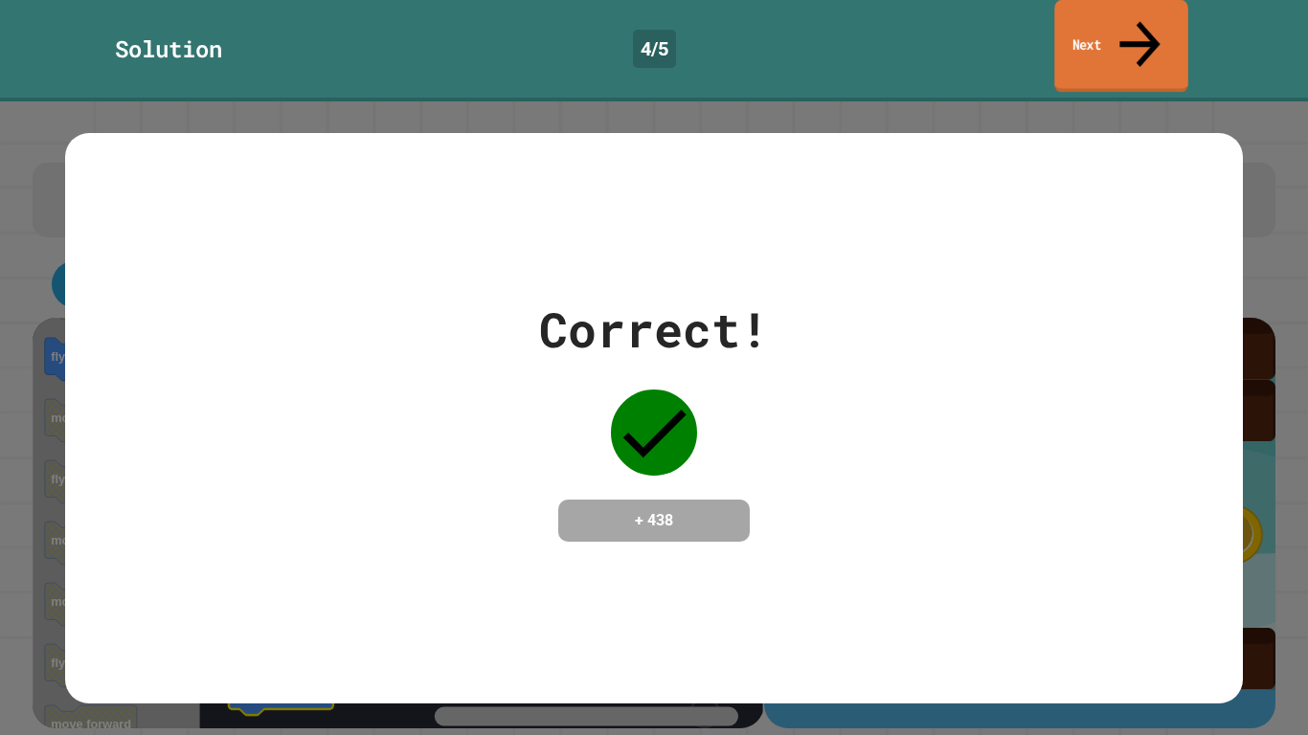
click at [1076, 20] on link "Next" at bounding box center [1120, 46] width 133 height 93
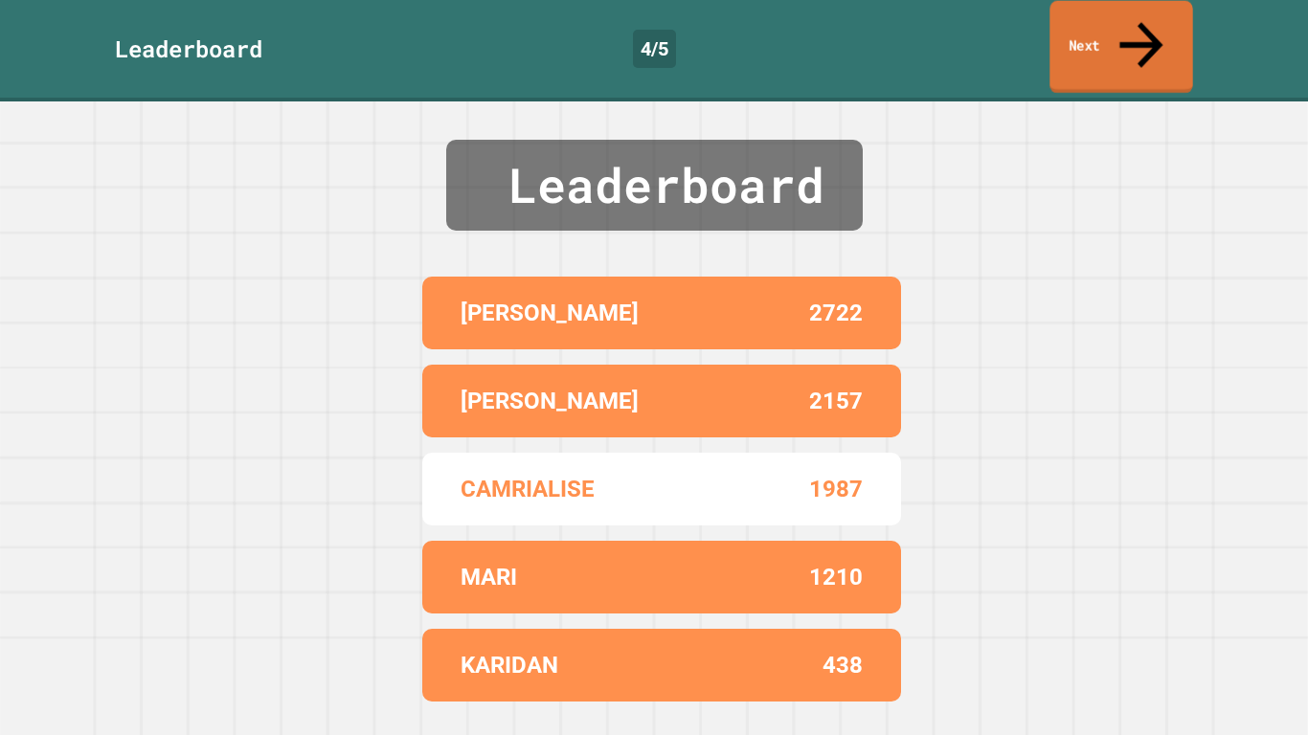
click at [1175, 21] on link "Next" at bounding box center [1120, 47] width 143 height 93
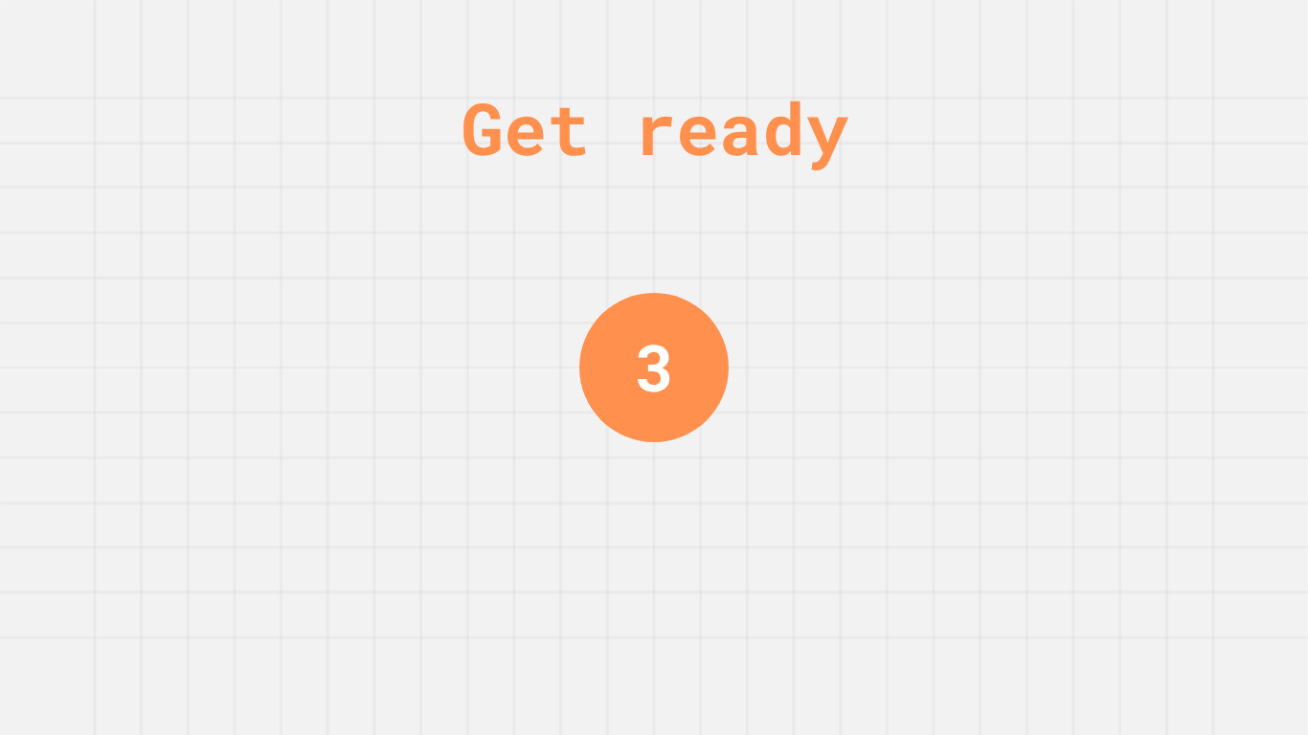
click at [681, 573] on div "Get ready 3" at bounding box center [654, 367] width 144 height 735
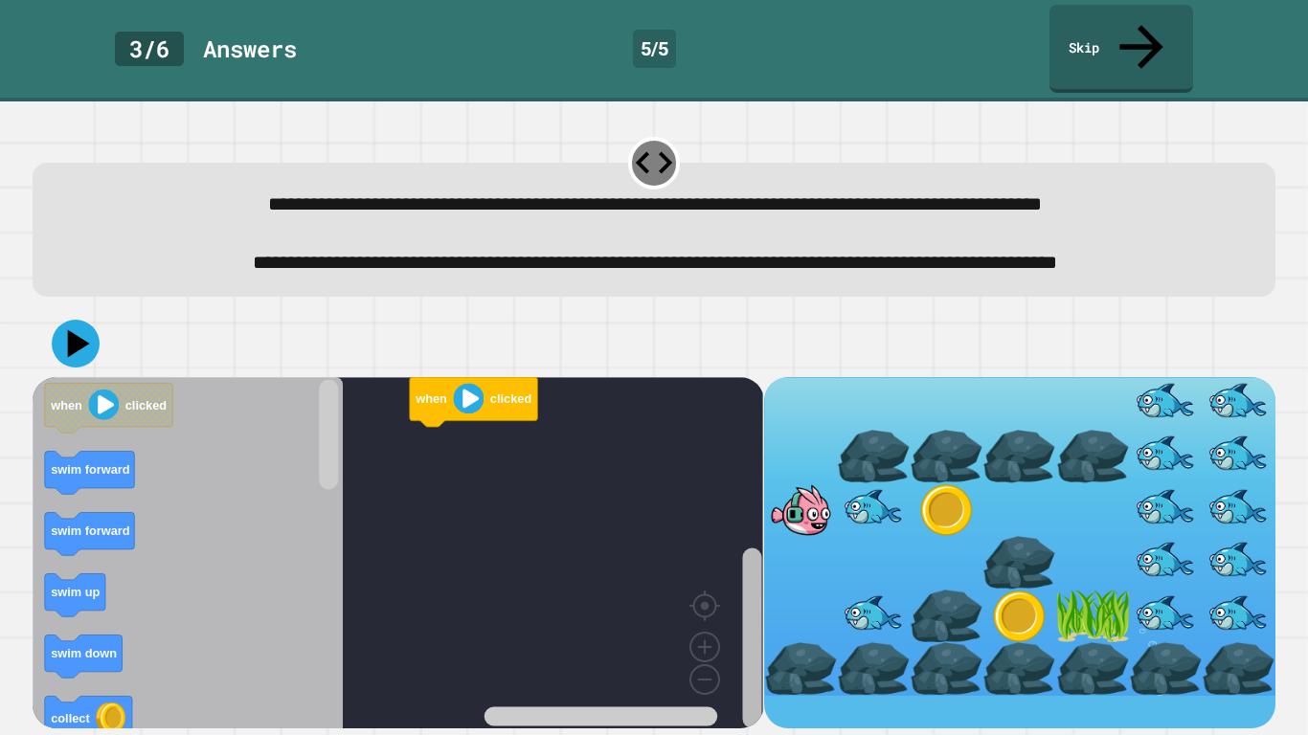
click at [750, 582] on rect "Blockly Workspace" at bounding box center [751, 639] width 19 height 181
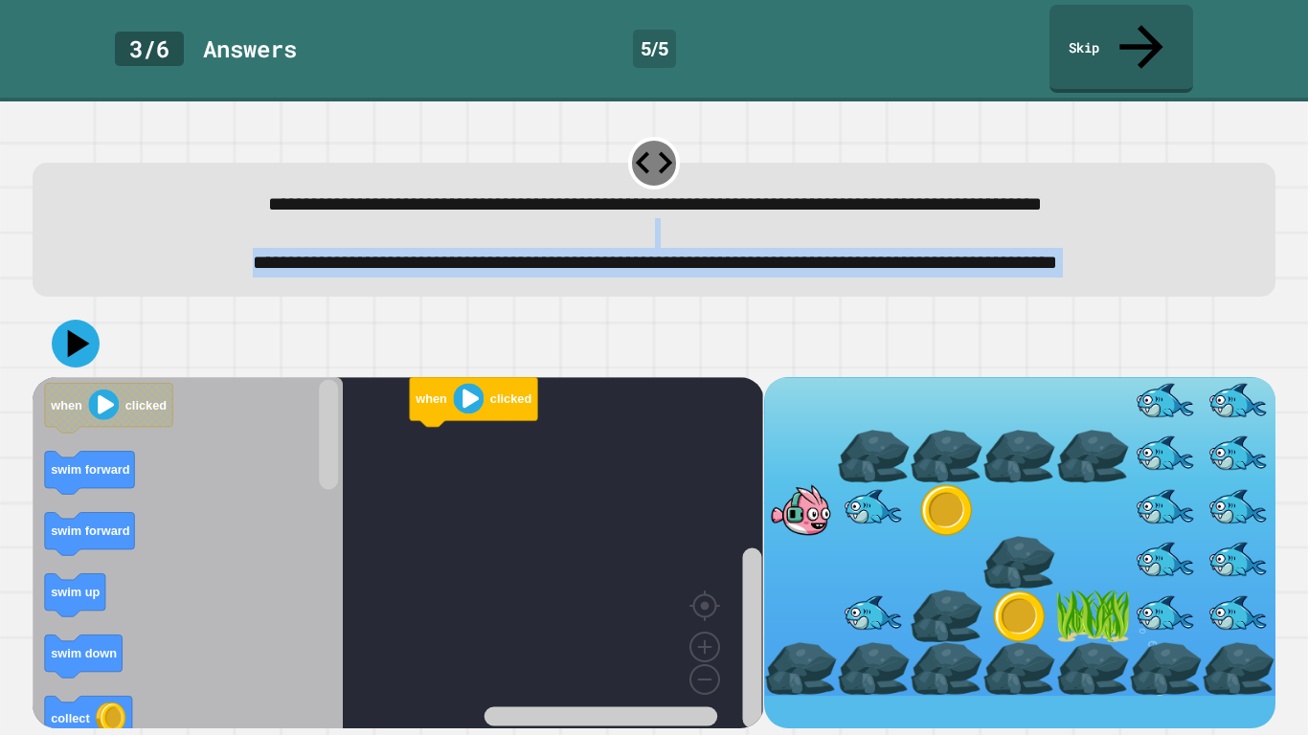
drag, startPoint x: 1307, startPoint y: 166, endPoint x: 1307, endPoint y: 344, distance: 178.0
click at [1307, 344] on div "**********" at bounding box center [654, 418] width 1308 height 634
click at [1307, 345] on div "**********" at bounding box center [654, 418] width 1308 height 634
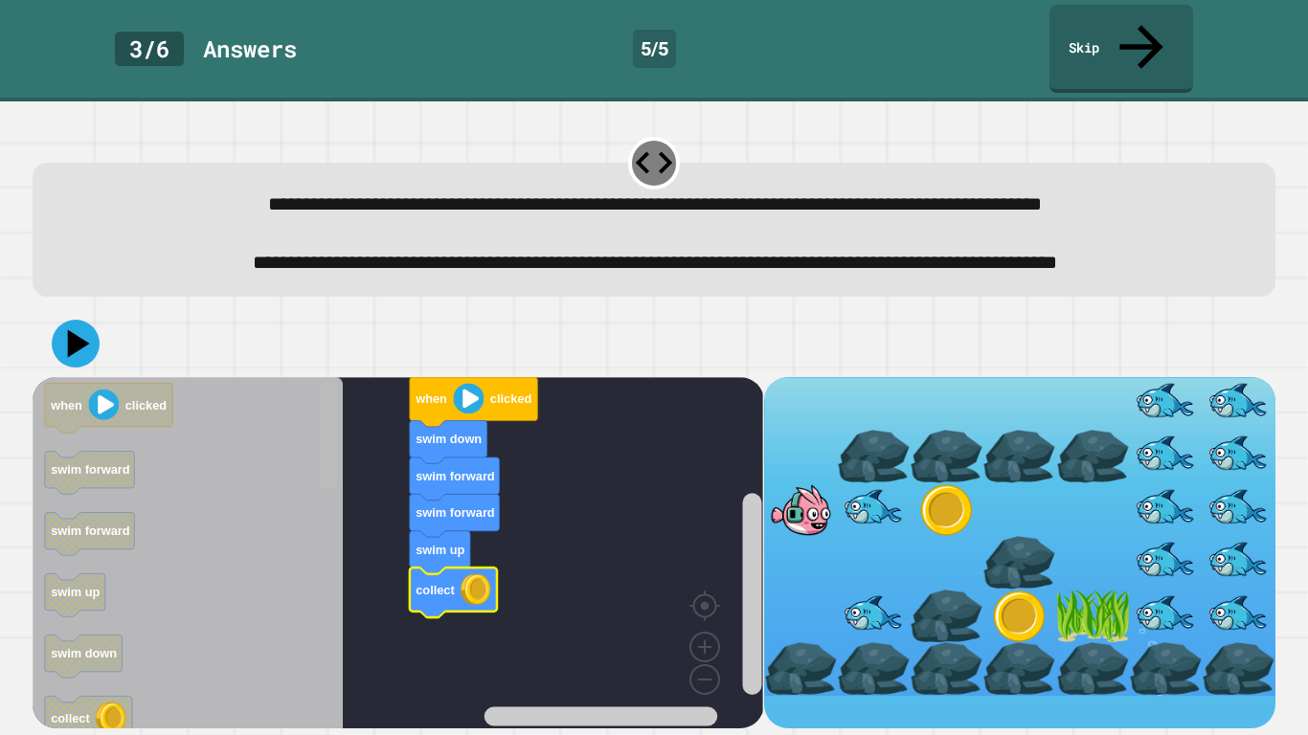
click at [333, 481] on rect "Blockly Workspace" at bounding box center [329, 557] width 24 height 356
click at [293, 457] on icon "Blockly Workspace" at bounding box center [188, 557] width 310 height 361
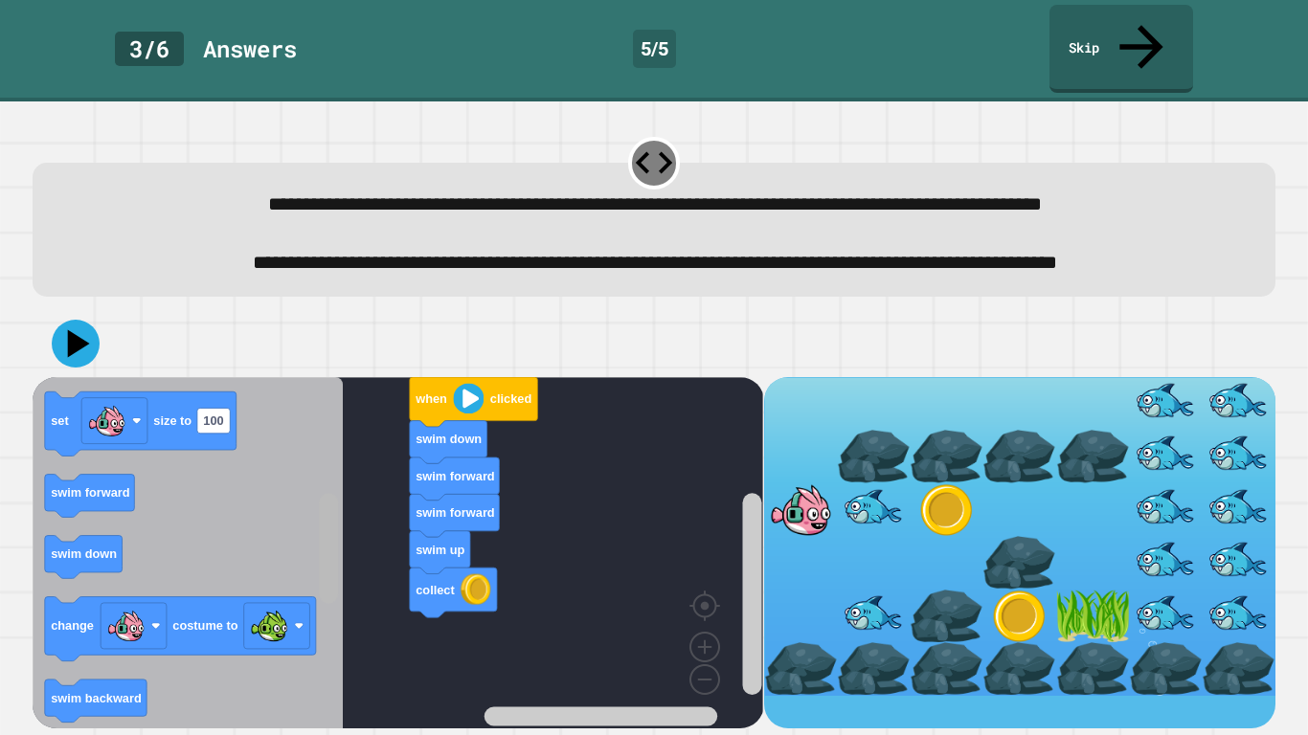
click at [317, 568] on icon "Blockly Workspace" at bounding box center [329, 557] width 24 height 356
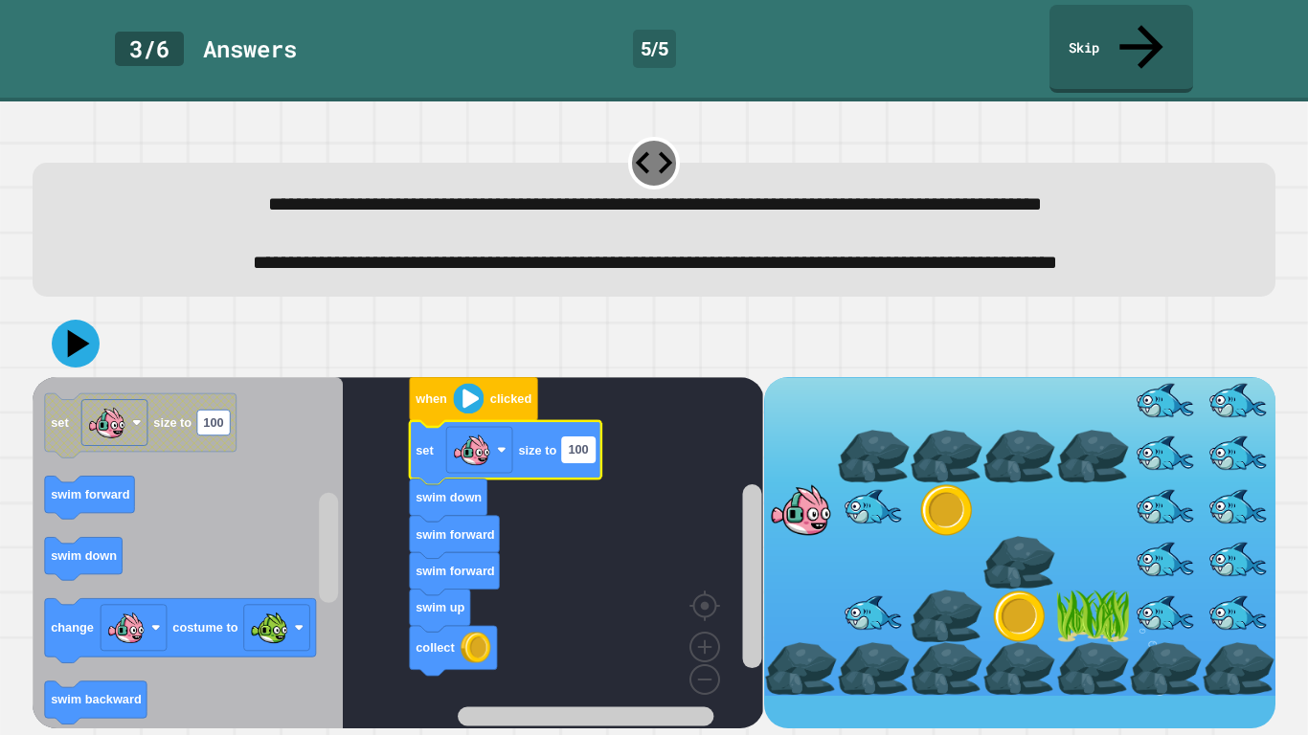
click at [585, 442] on text "100" at bounding box center [579, 449] width 20 height 14
type input "*"
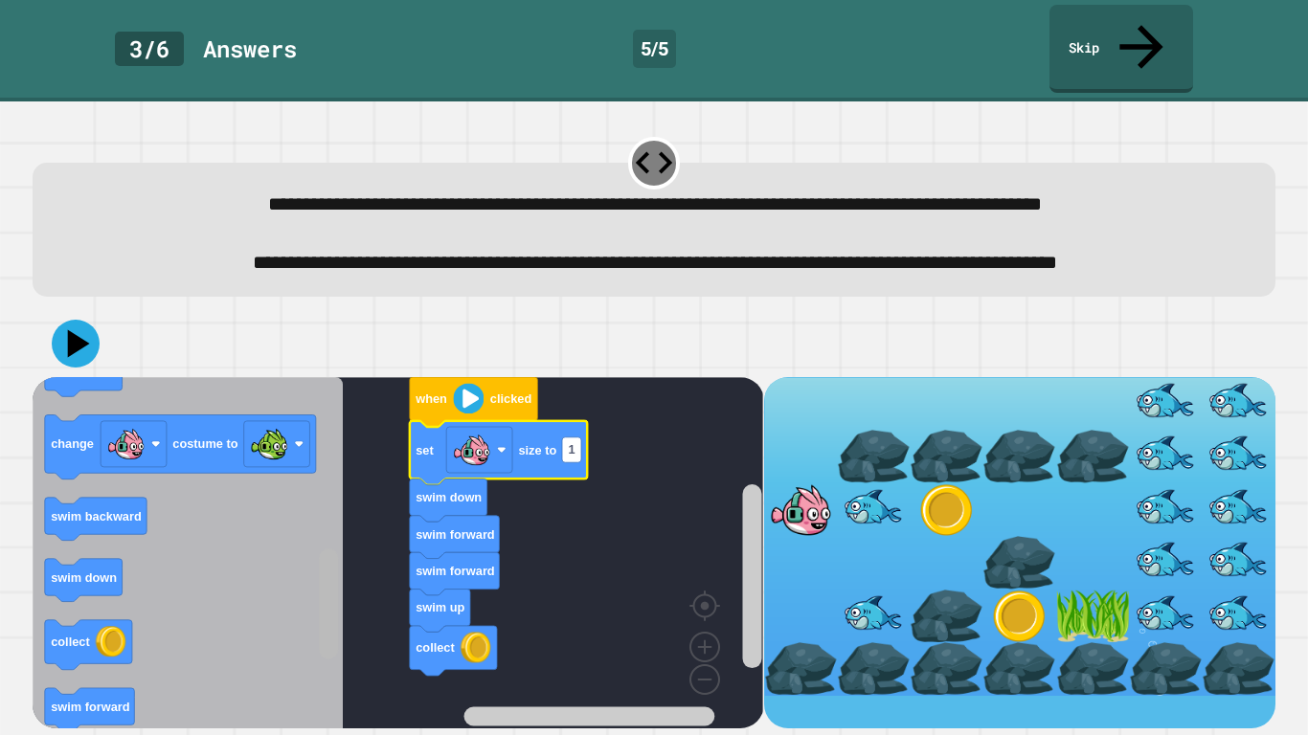
click at [323, 565] on rect "Blockly Workspace" at bounding box center [328, 604] width 19 height 110
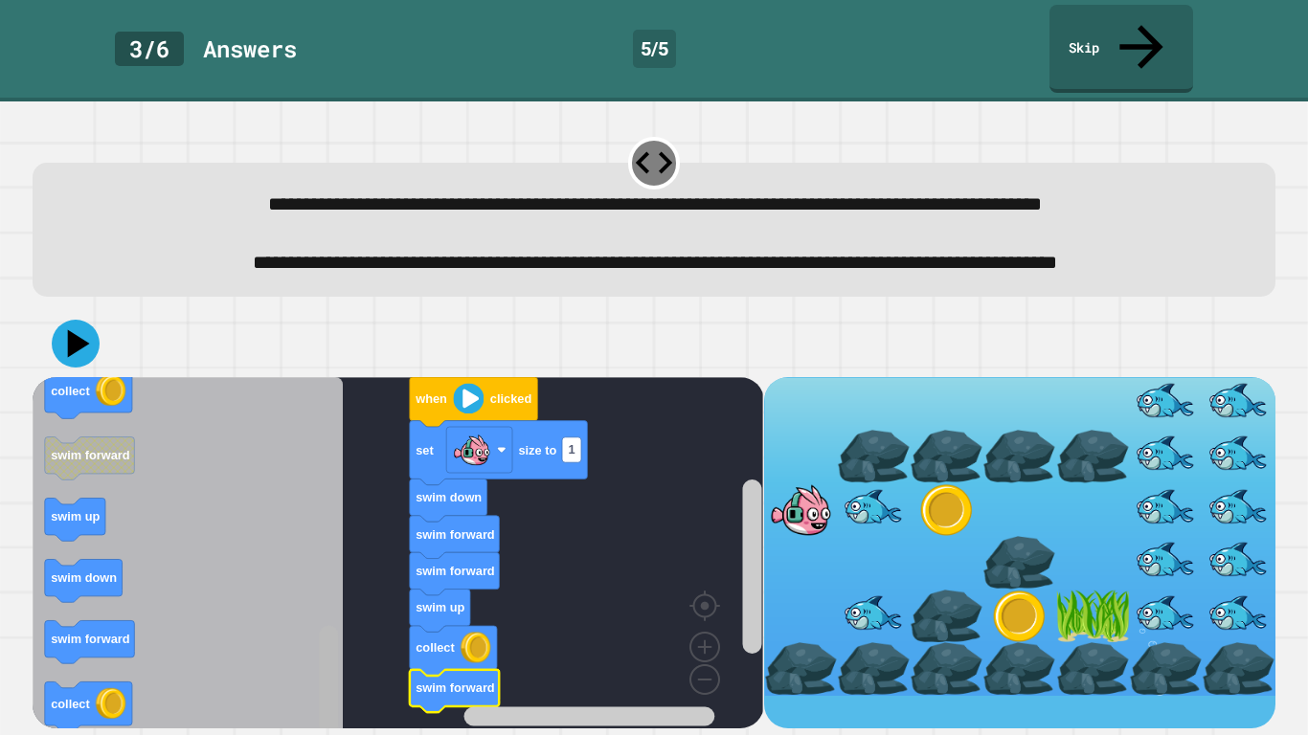
click at [284, 605] on div "when clicked set size to 1 swim down swim forward swim forward swim up collect …" at bounding box center [398, 552] width 730 height 351
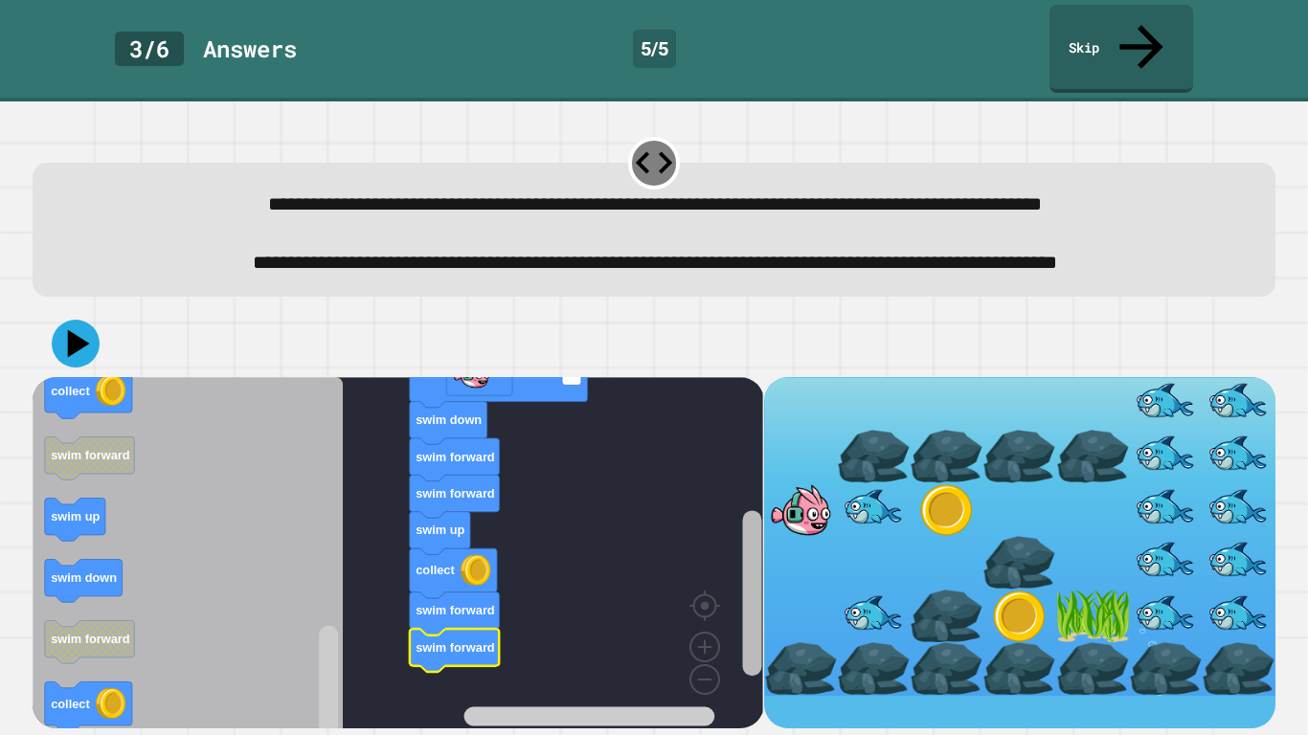
click at [760, 535] on rect "Blockly Workspace" at bounding box center [751, 594] width 19 height 166
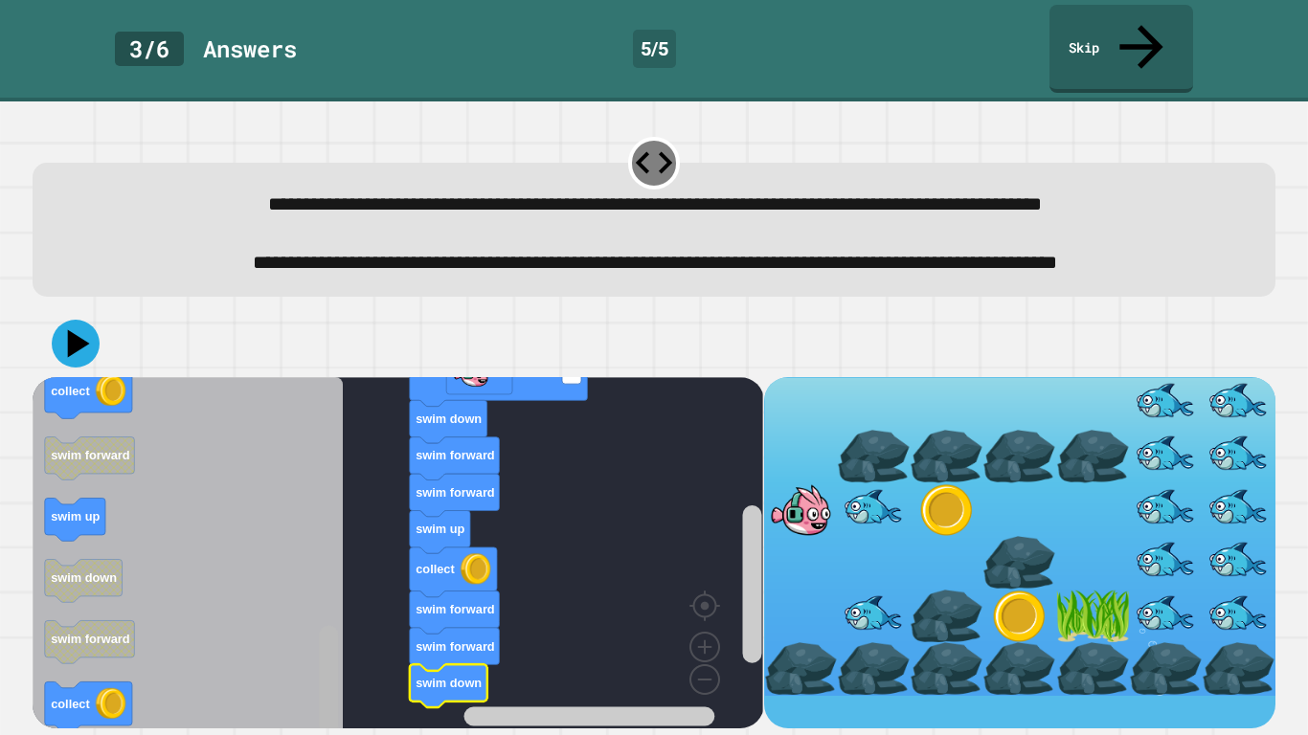
click at [335, 605] on div "when clicked set size to 1 swim down swim forward swim forward swim up collect …" at bounding box center [653, 519] width 1255 height 432
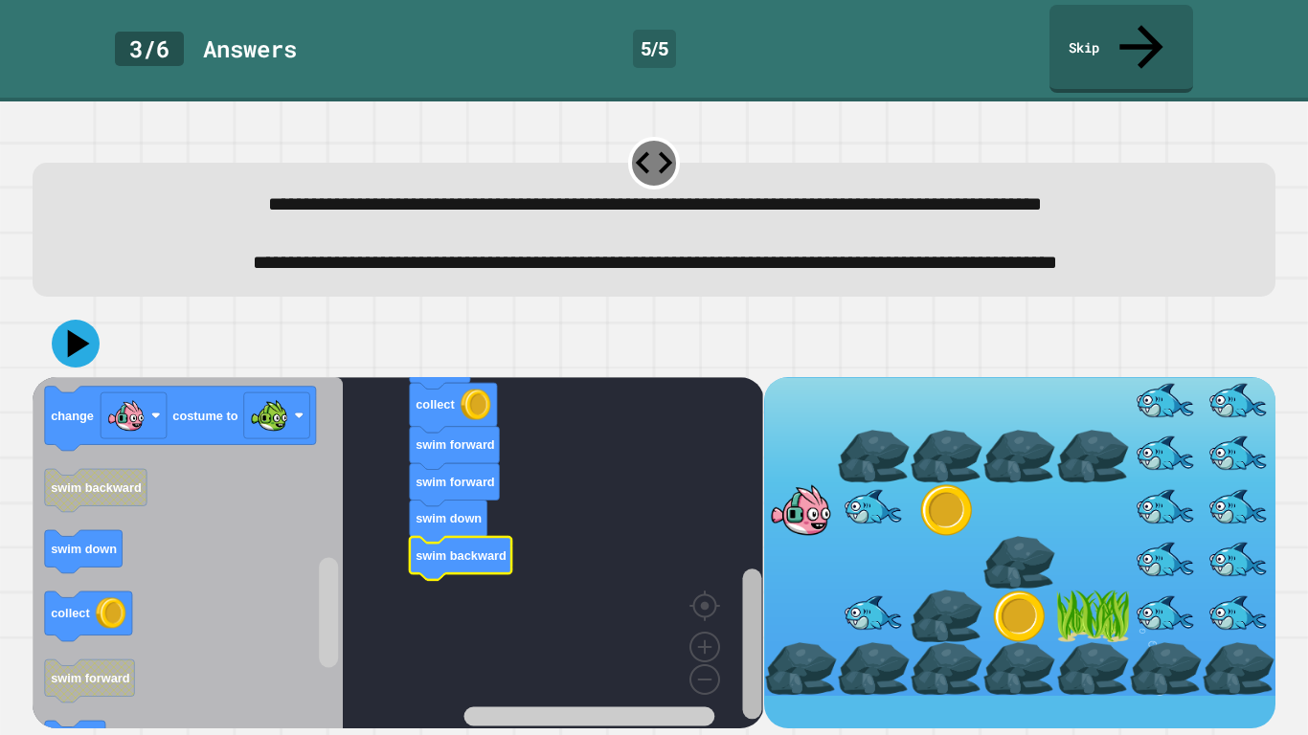
click at [752, 605] on rect "Blockly Workspace" at bounding box center [751, 644] width 19 height 150
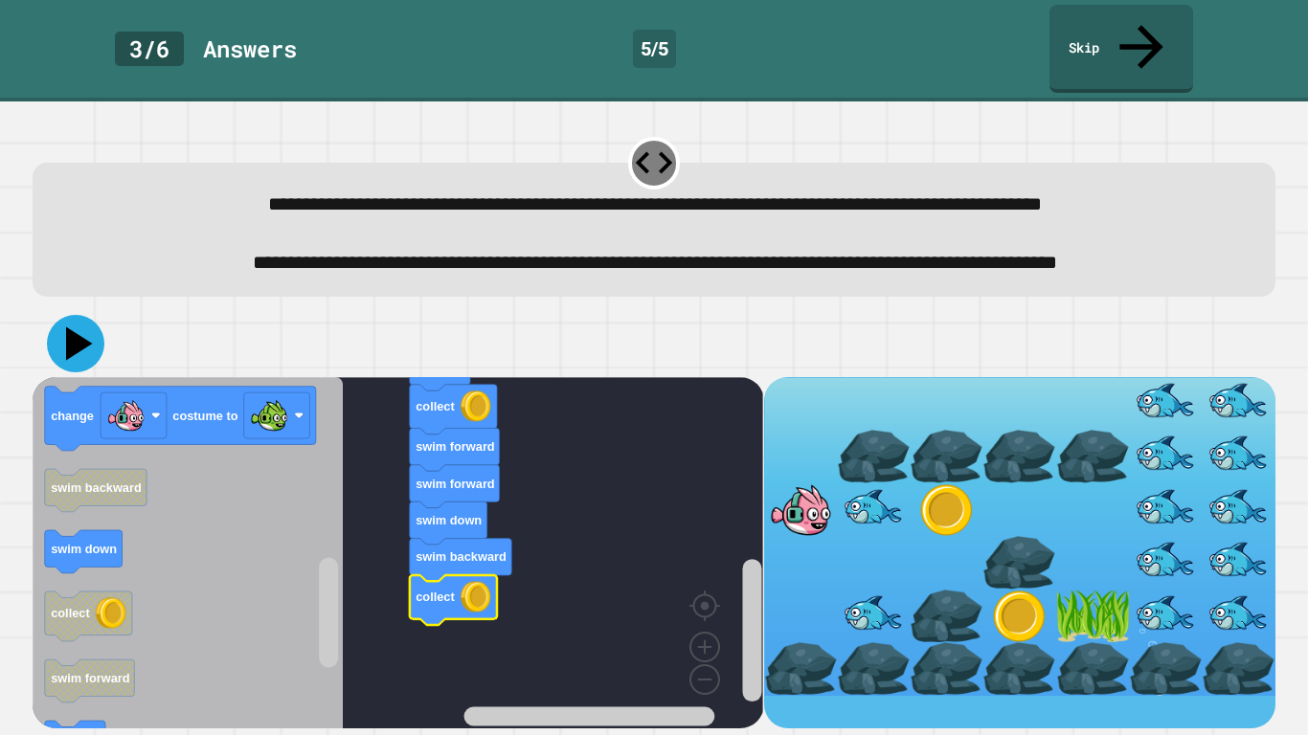
click at [72, 326] on icon at bounding box center [79, 343] width 27 height 34
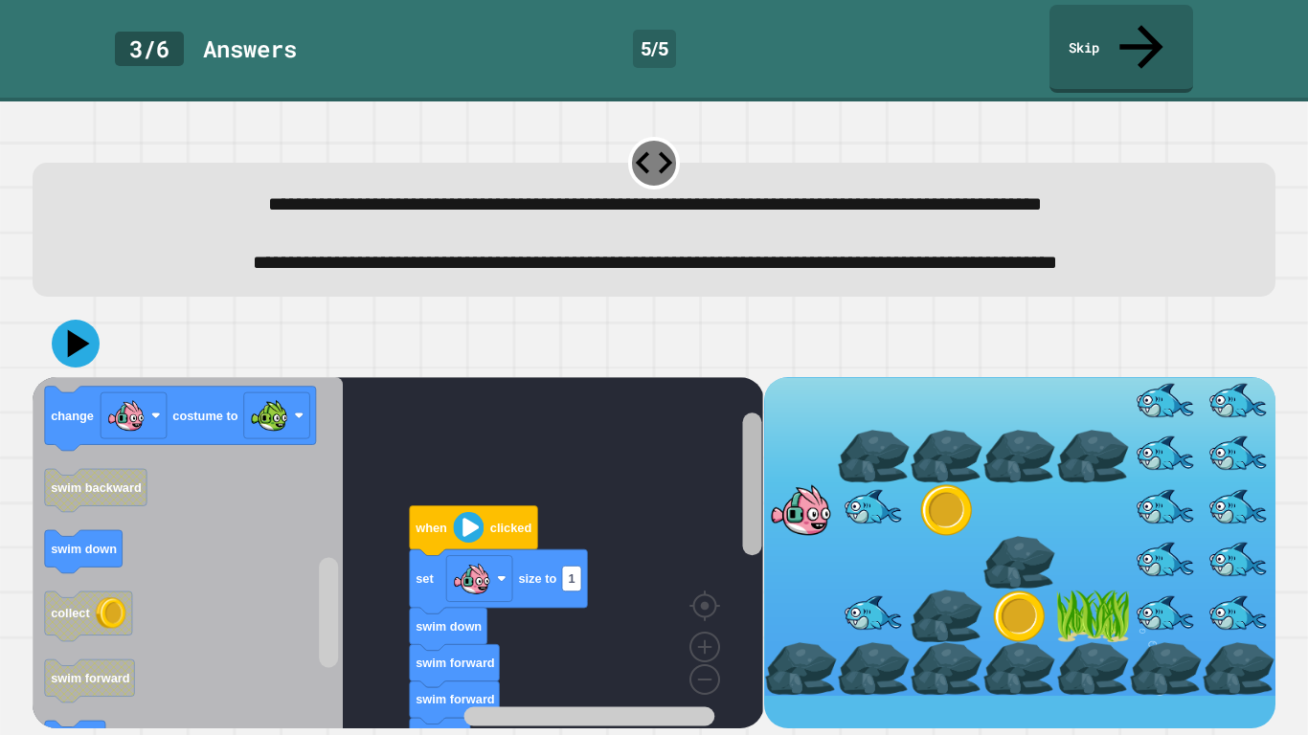
click at [716, 447] on div "when clicked set size to 1 swim down swim forward swim forward swim up collect …" at bounding box center [398, 552] width 730 height 351
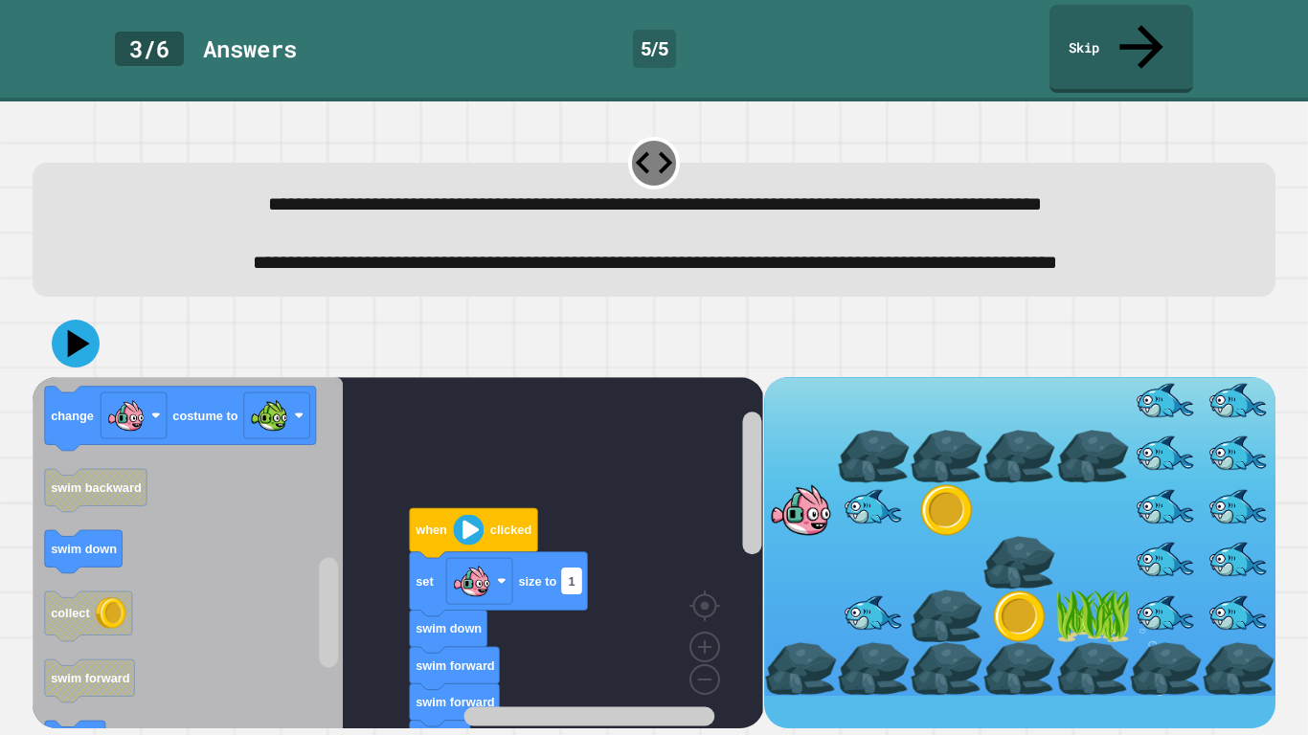
click at [570, 574] on text "1" at bounding box center [572, 580] width 7 height 14
type input "***"
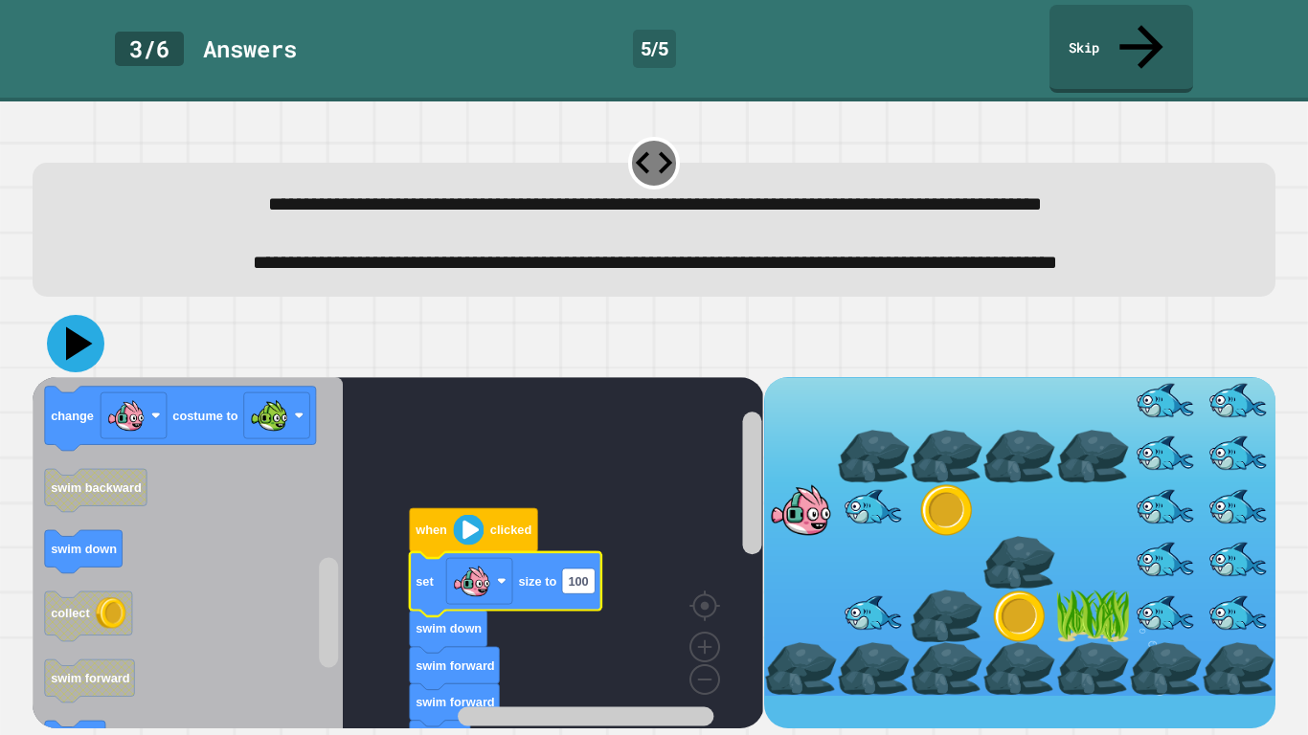
click at [85, 340] on icon at bounding box center [75, 343] width 57 height 57
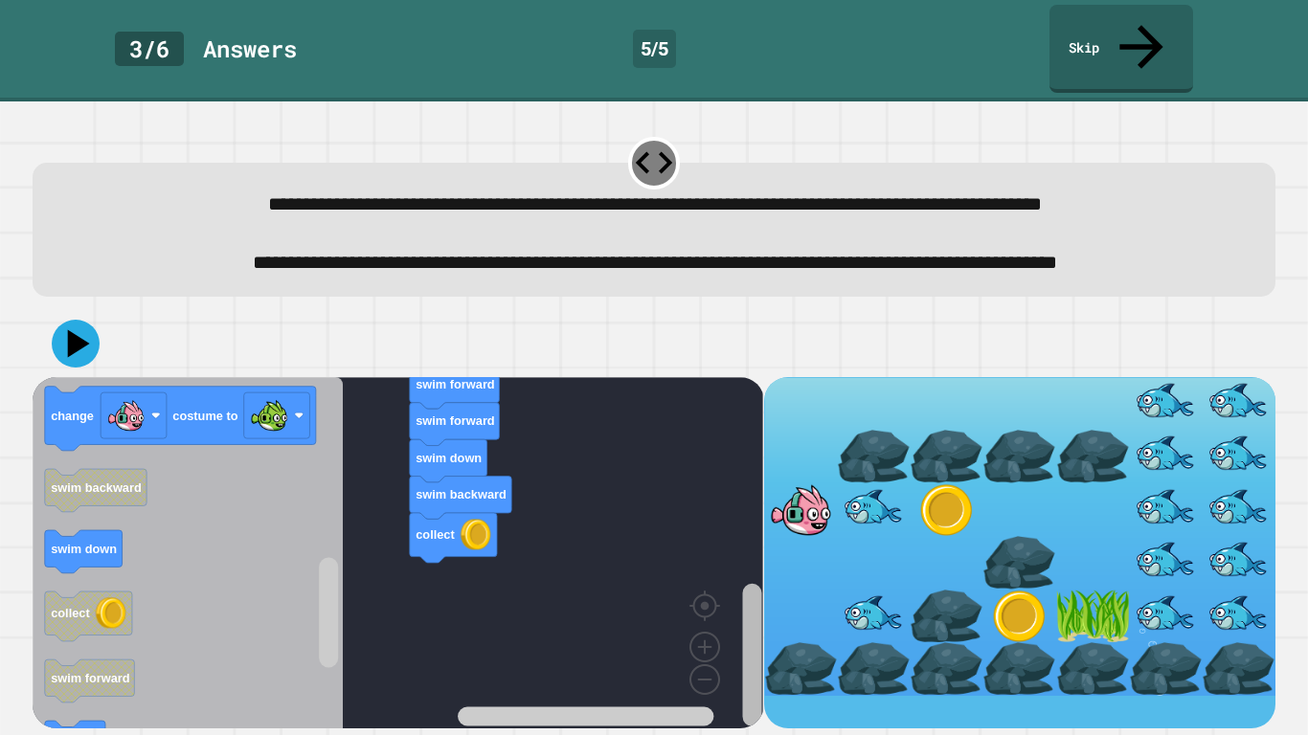
click at [743, 605] on rect "Blockly Workspace" at bounding box center [751, 655] width 19 height 143
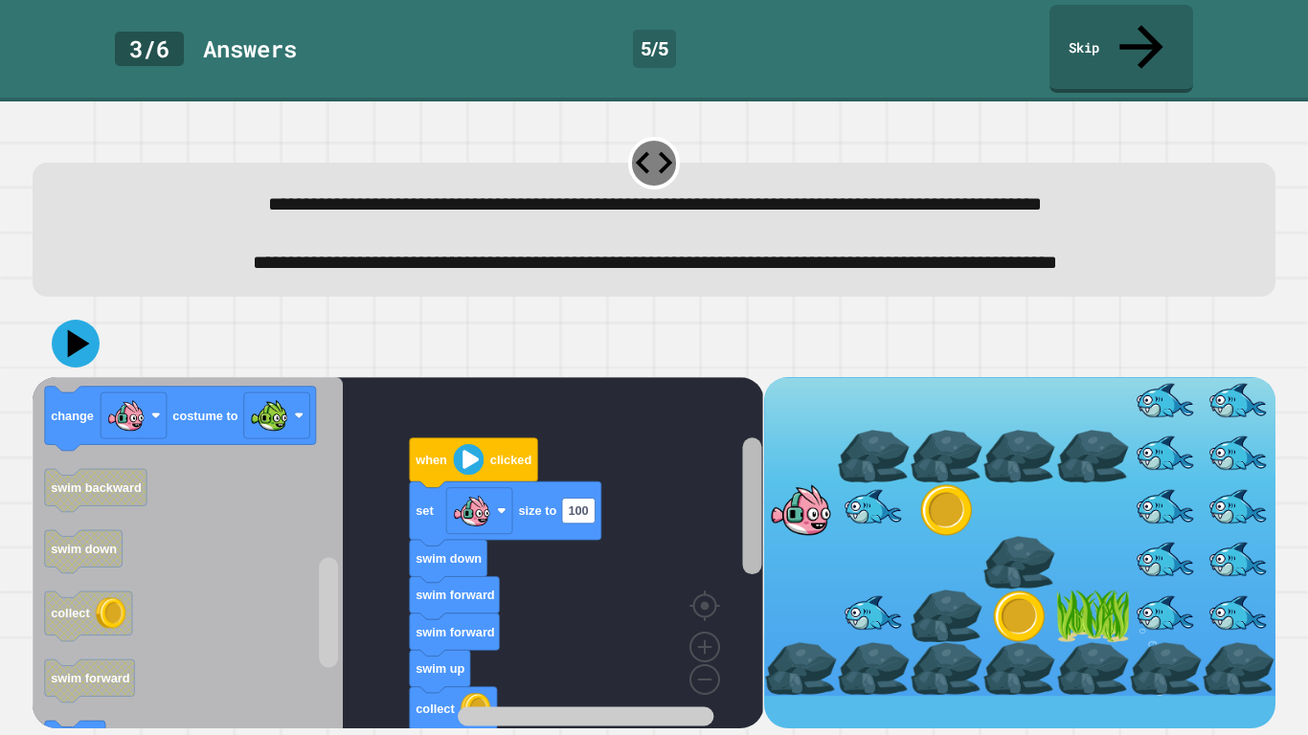
click at [734, 499] on div "when clicked set size to 100 swim down swim forward swim forward swim up collec…" at bounding box center [398, 552] width 730 height 351
click at [588, 505] on text "100" at bounding box center [579, 512] width 20 height 14
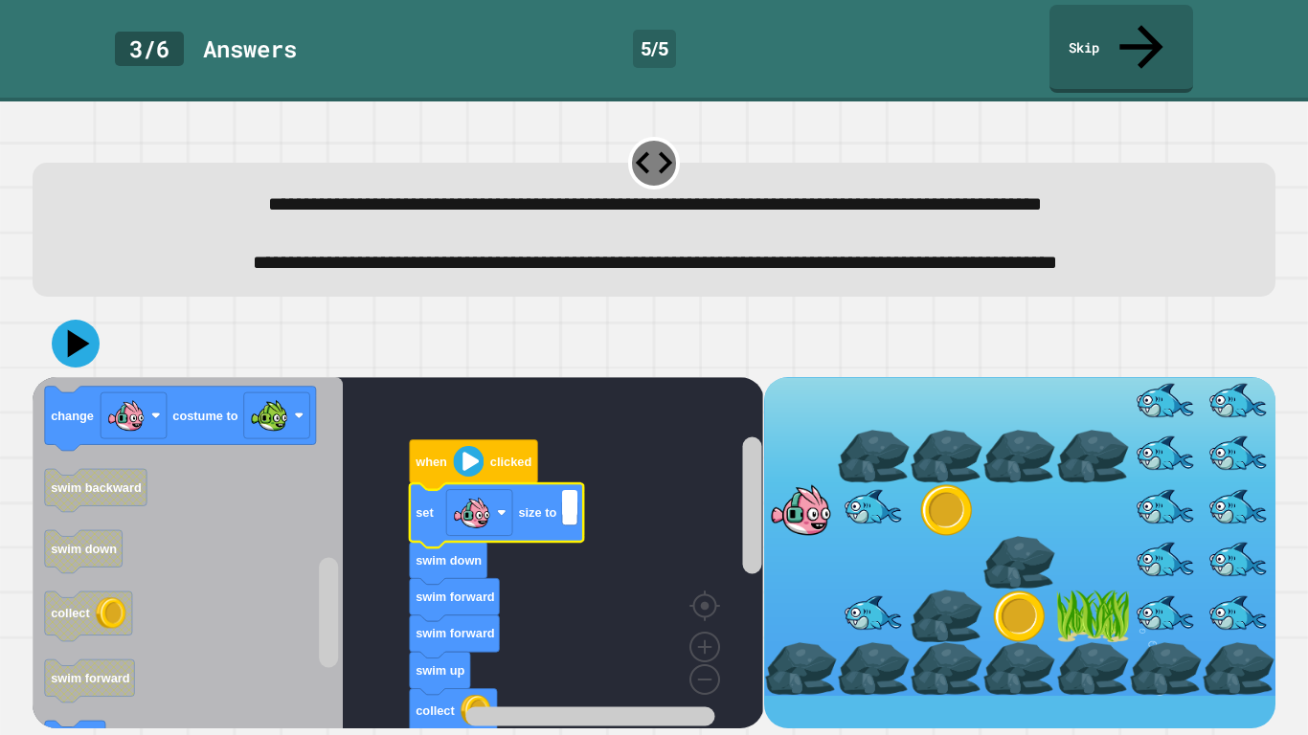
type input "*"
click at [70, 328] on icon at bounding box center [79, 343] width 27 height 34
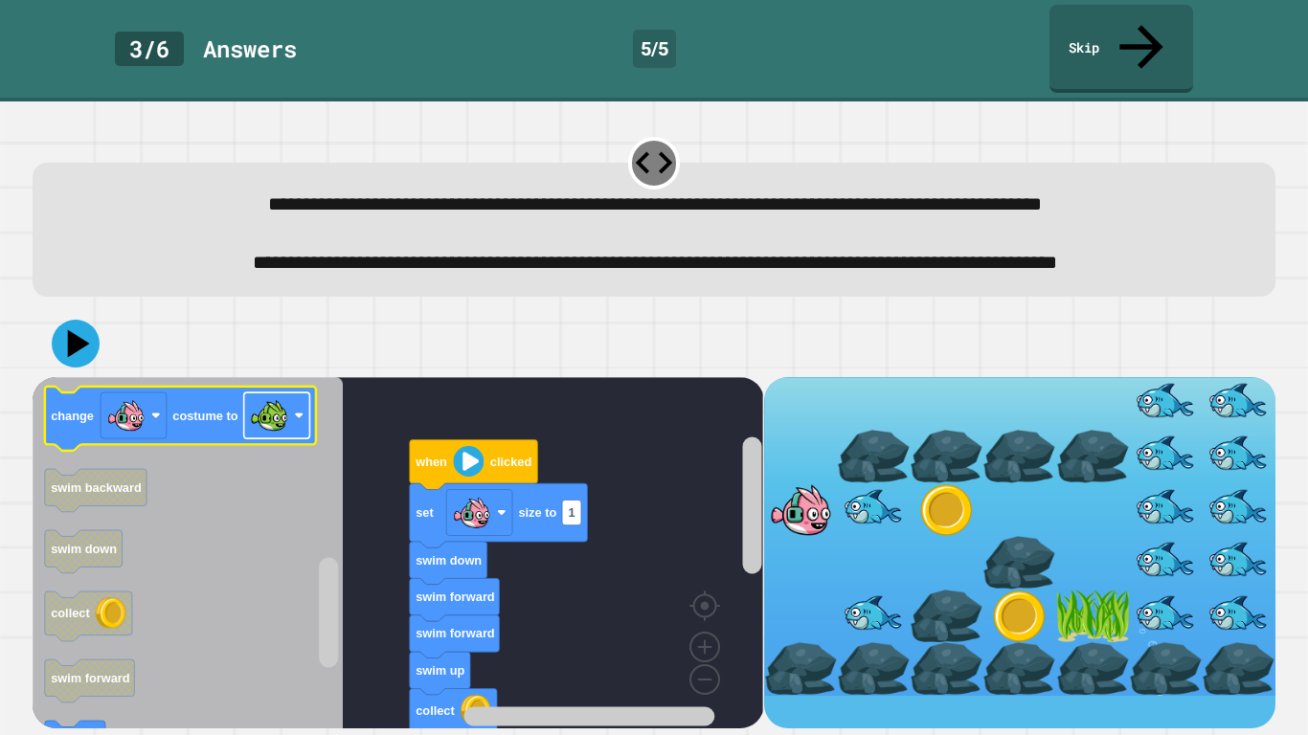
click at [278, 398] on image "Blockly Workspace" at bounding box center [269, 415] width 38 height 38
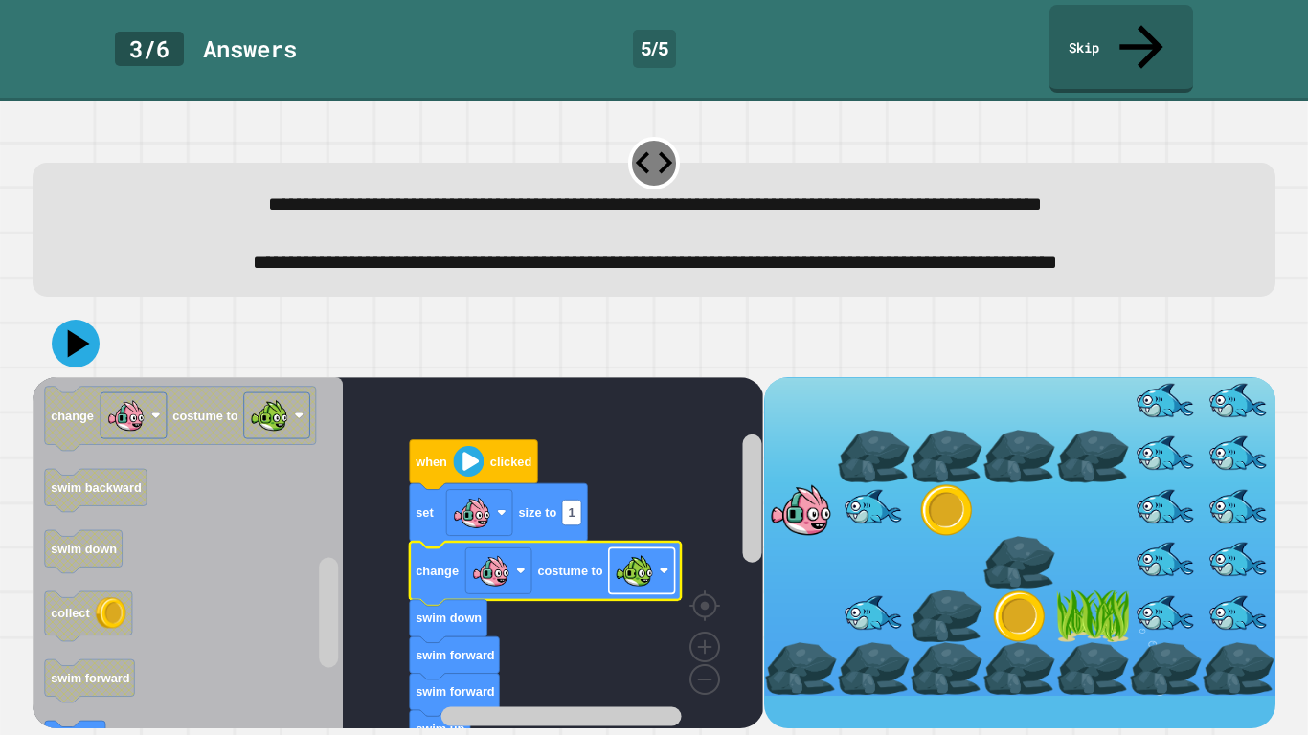
click at [659, 567] on rect "Blockly Workspace" at bounding box center [642, 571] width 66 height 46
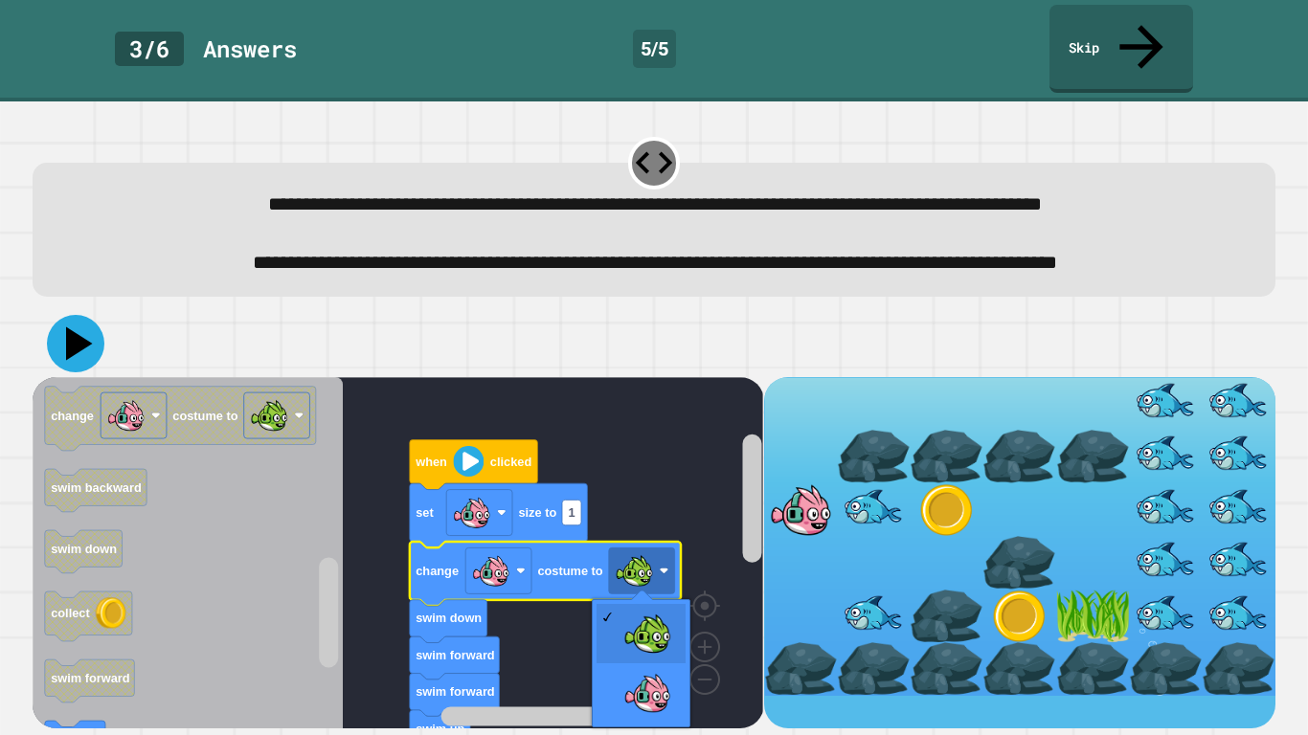
click at [81, 324] on icon at bounding box center [75, 343] width 57 height 57
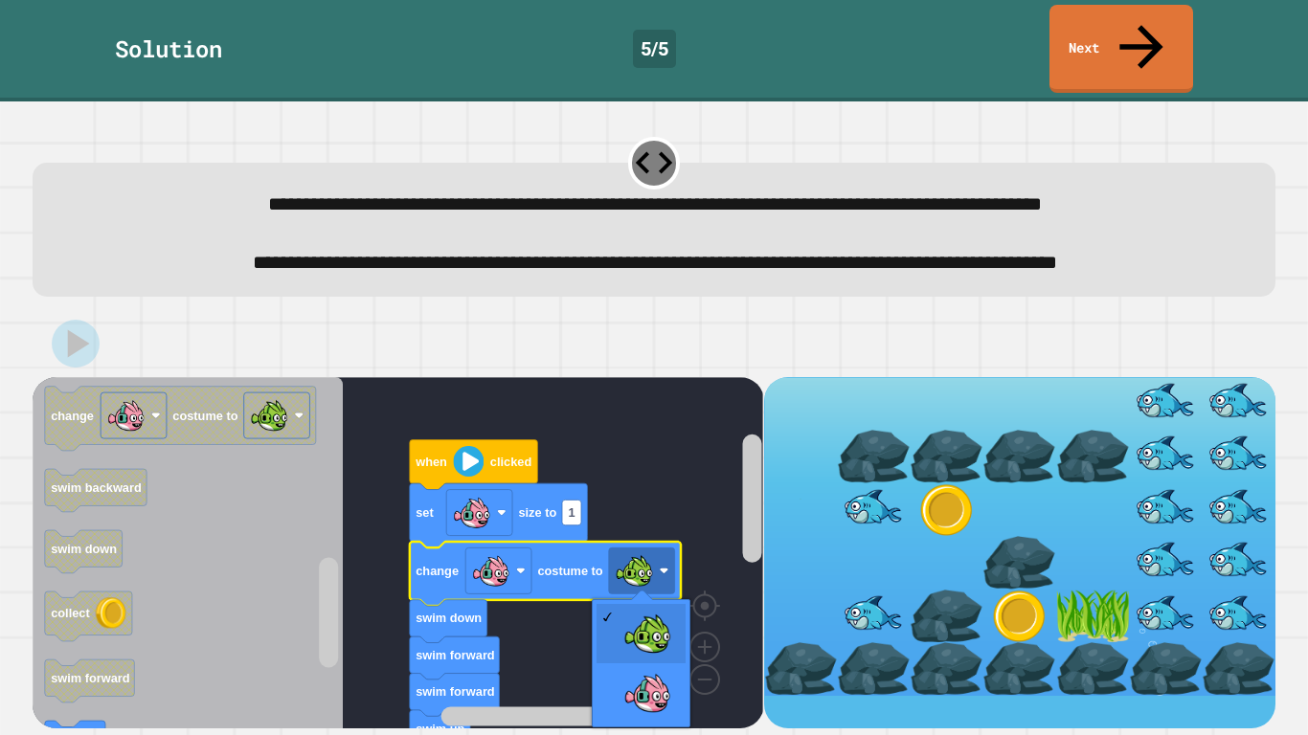
click at [355, 432] on rect "Blockly Workspace" at bounding box center [398, 557] width 730 height 361
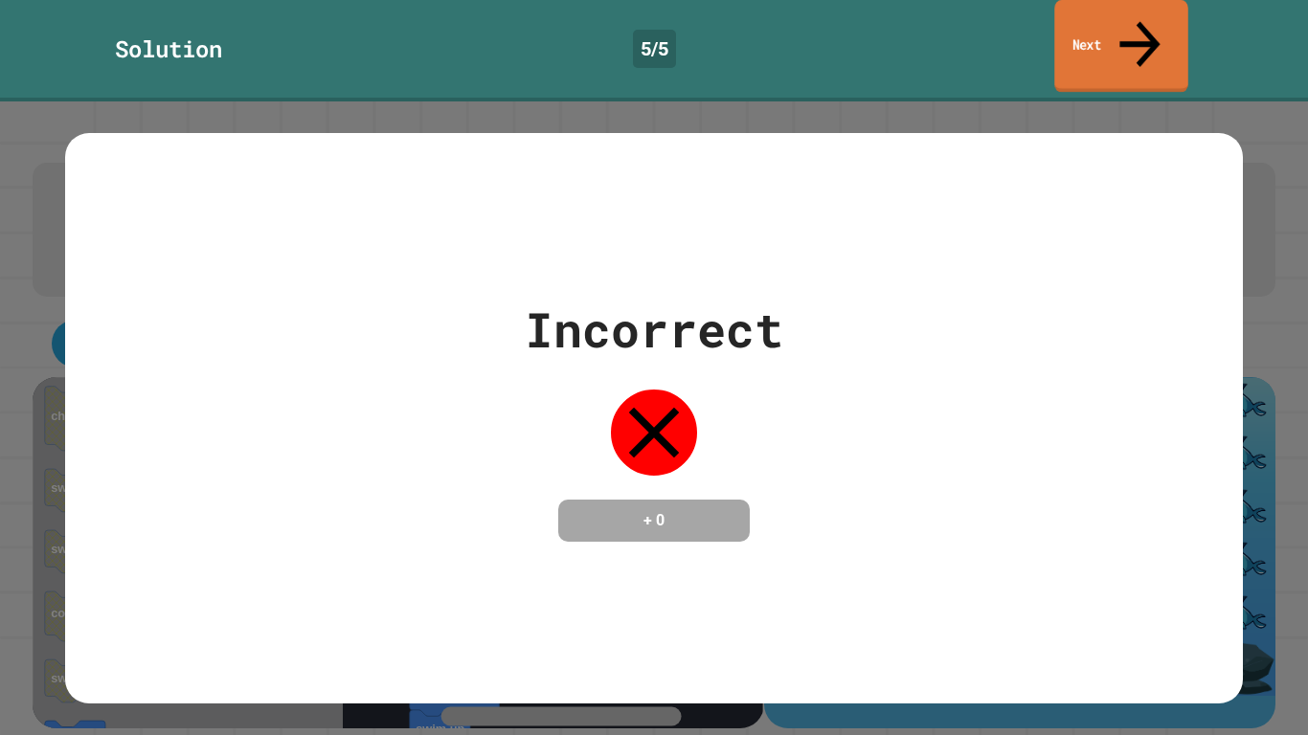
click at [1110, 34] on link "Next" at bounding box center [1120, 46] width 133 height 93
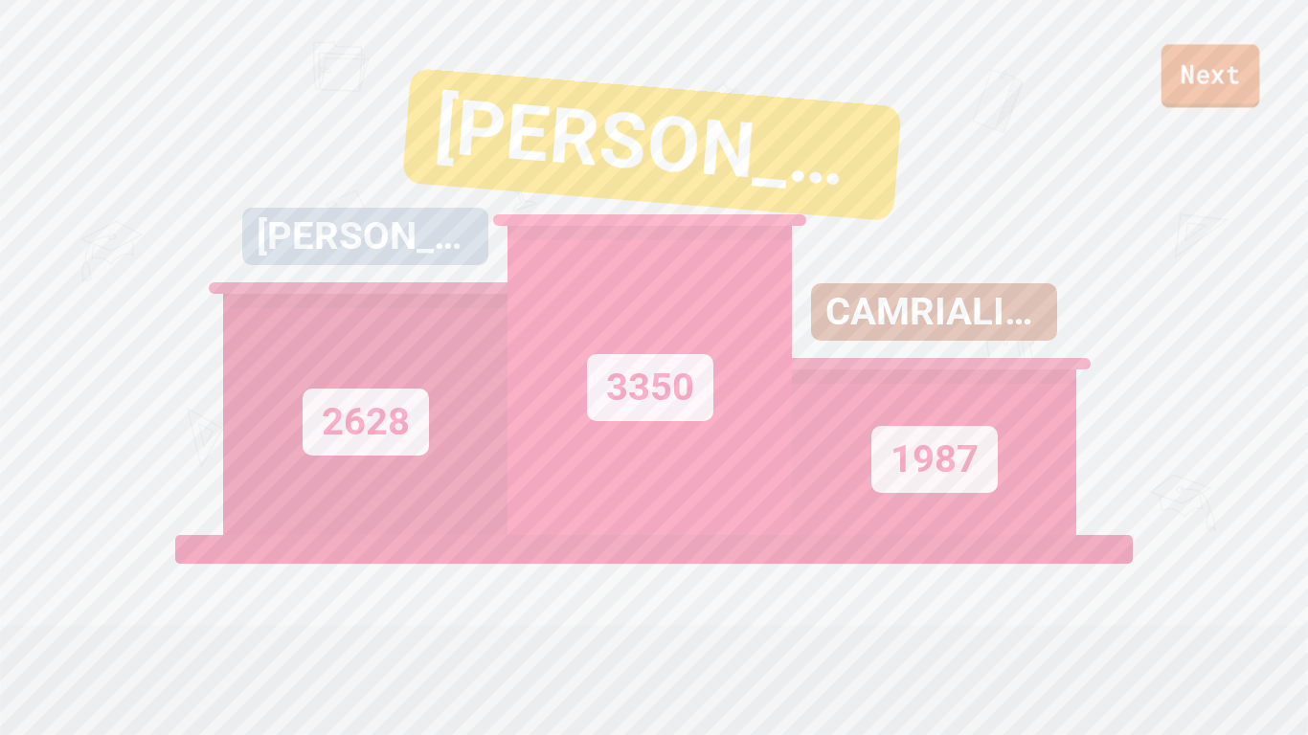
click at [1206, 82] on link "Next" at bounding box center [1210, 75] width 99 height 63
